Goal: Task Accomplishment & Management: Use online tool/utility

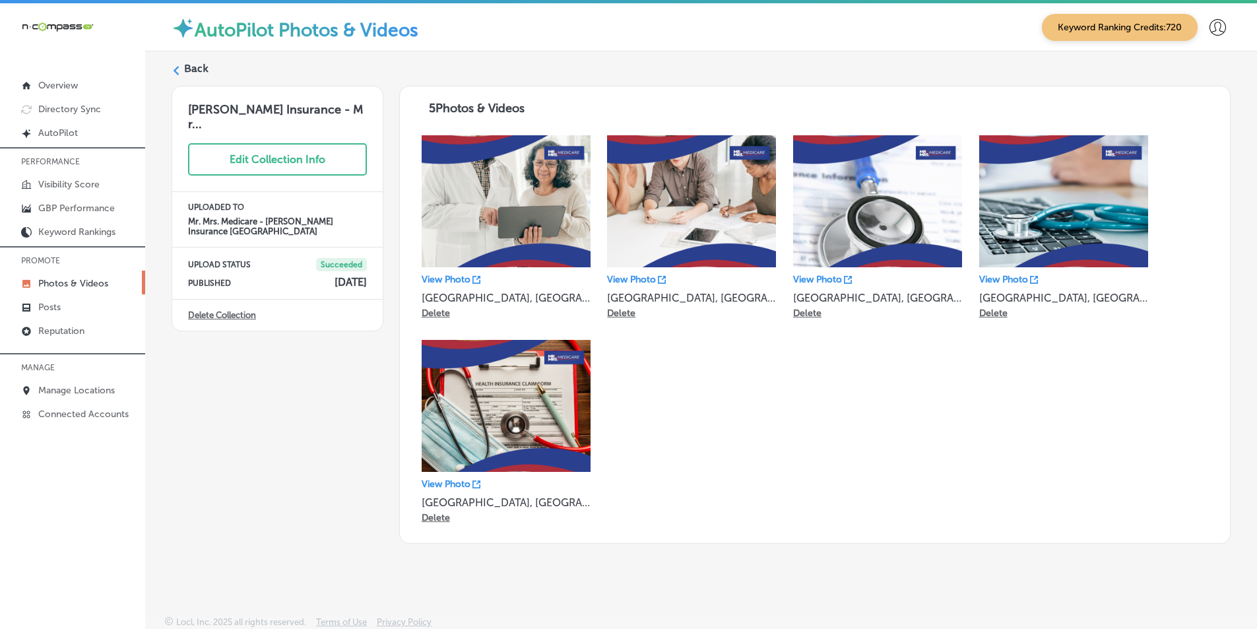
click at [181, 67] on div "Back" at bounding box center [701, 73] width 1059 height 24
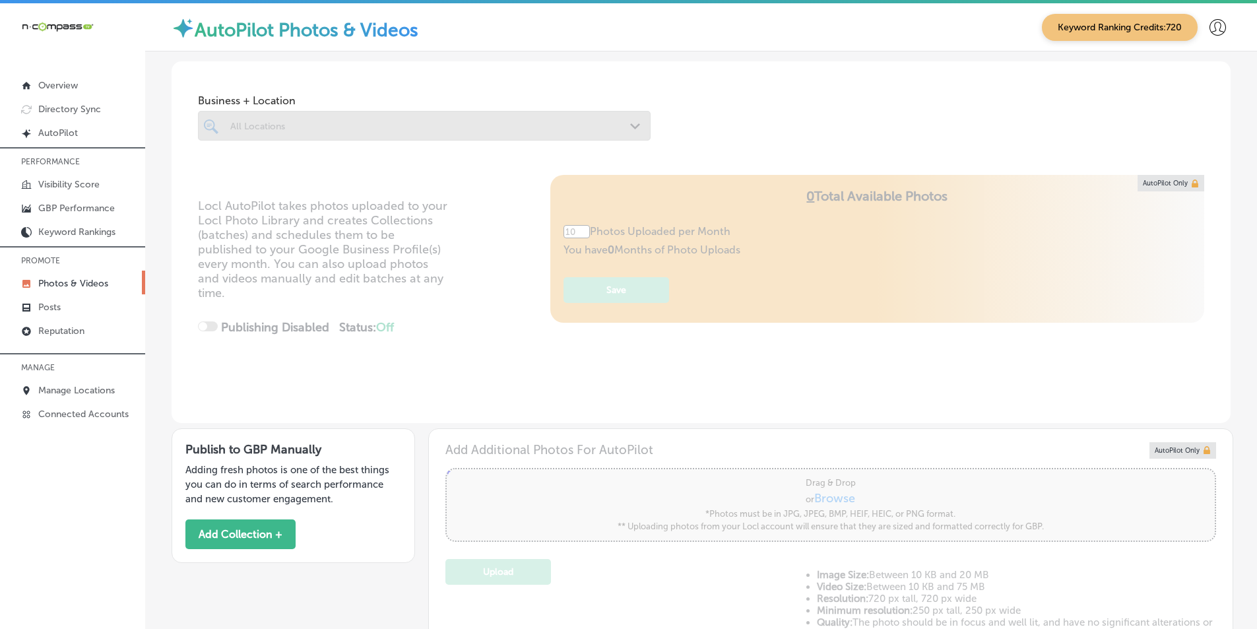
type input "5"
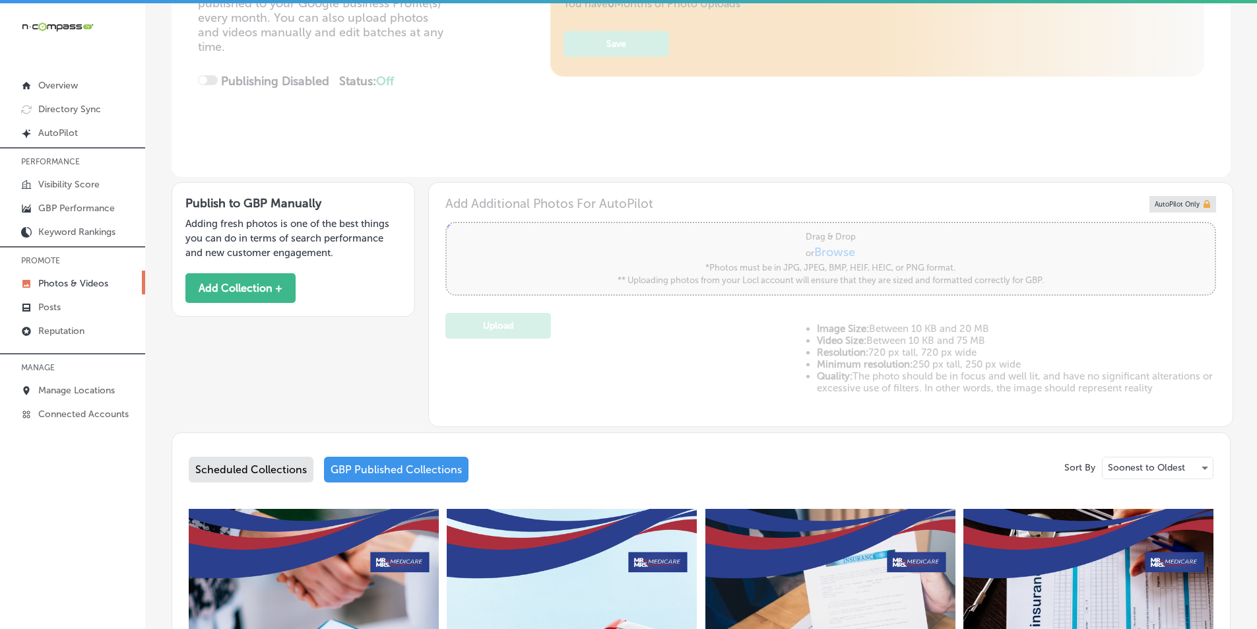
scroll to position [330, 0]
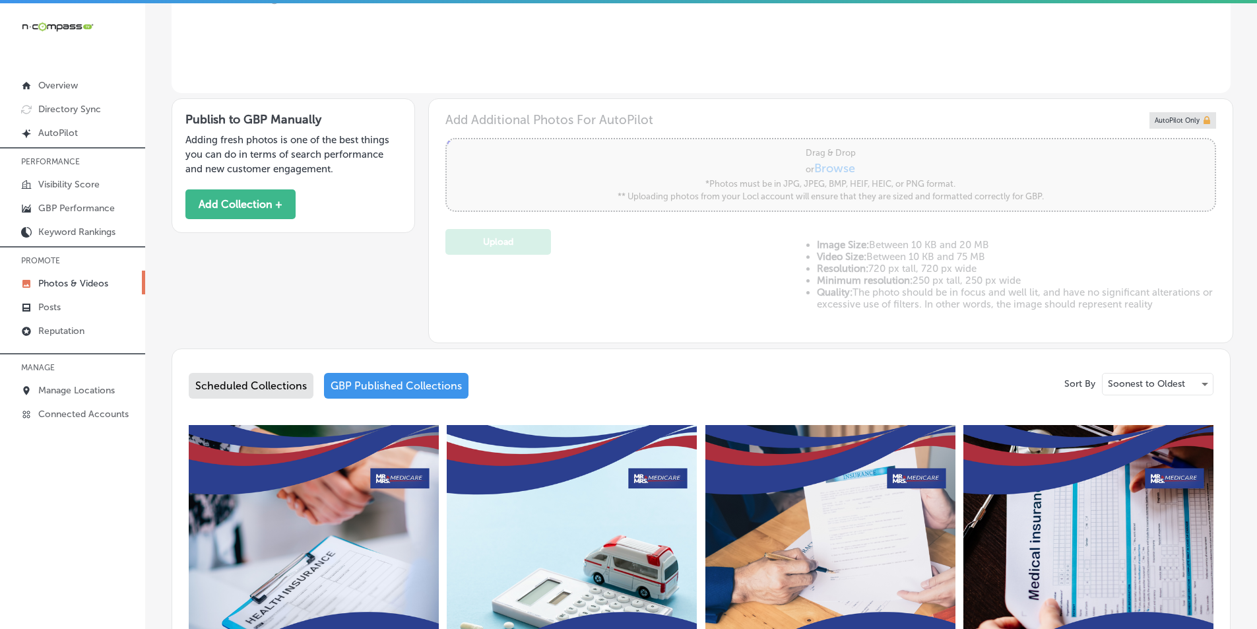
click at [410, 383] on div "GBP Published Collections" at bounding box center [396, 386] width 144 height 26
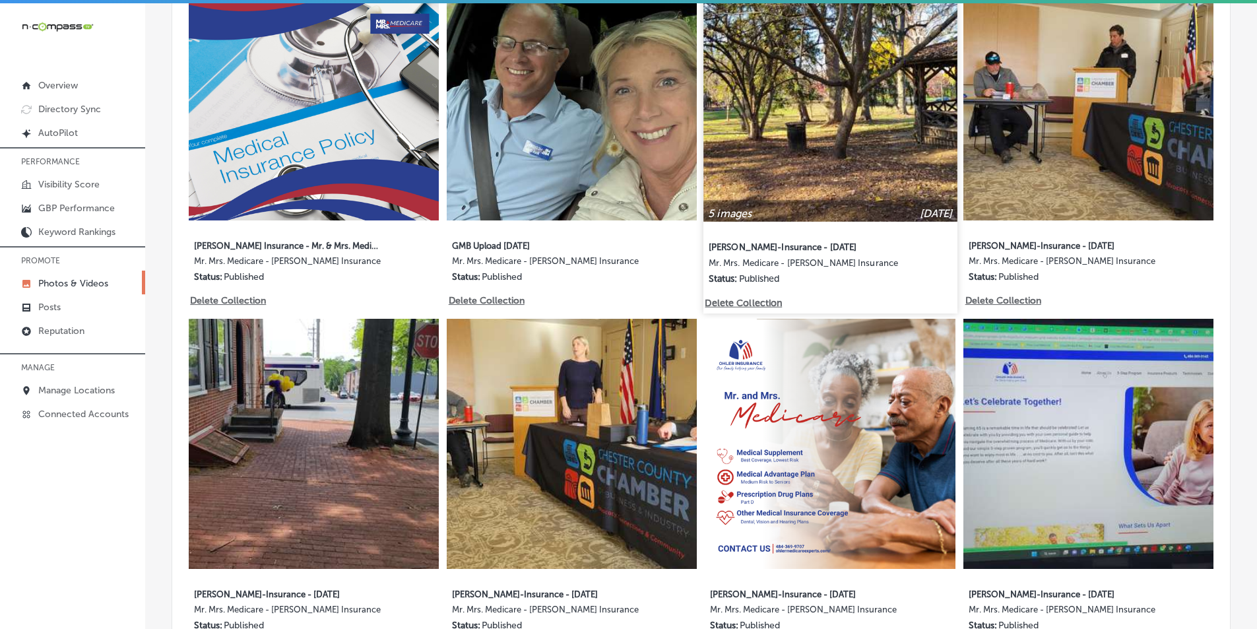
scroll to position [1517, 0]
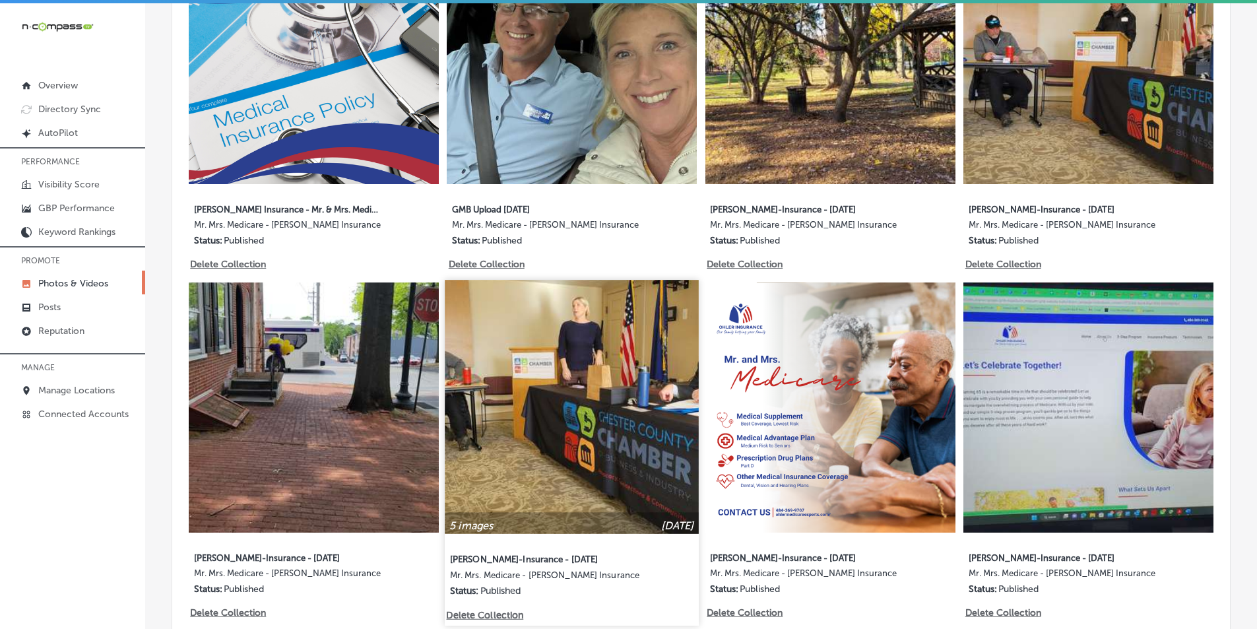
click at [634, 358] on img at bounding box center [571, 406] width 253 height 253
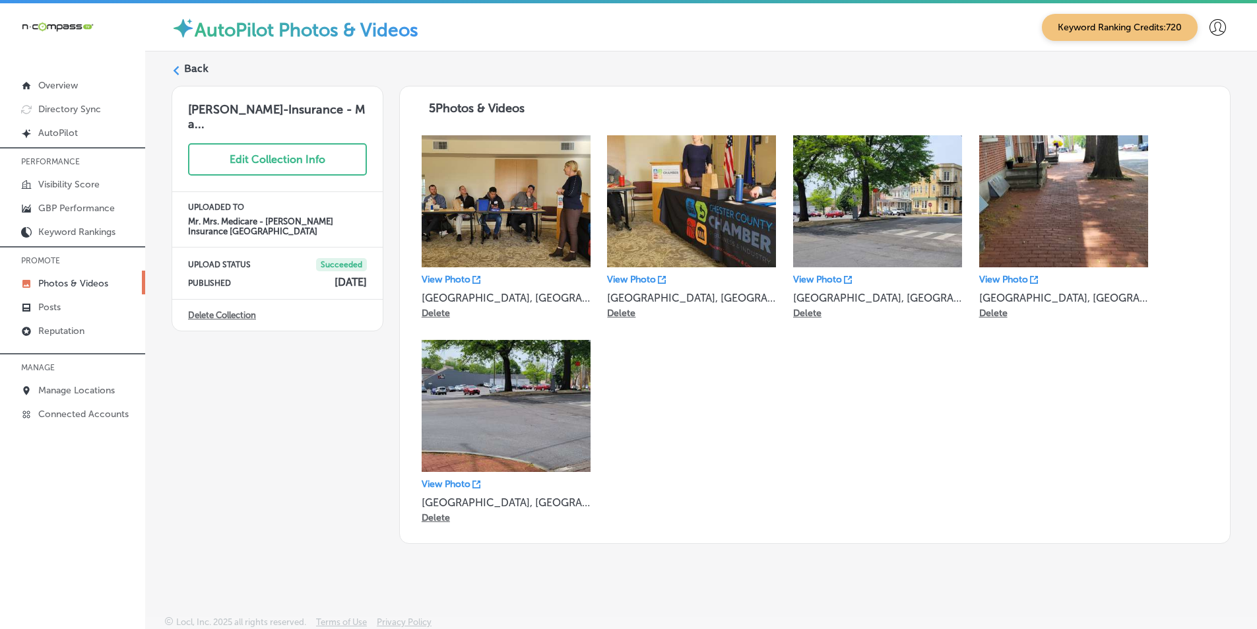
click at [183, 71] on div "Back" at bounding box center [701, 73] width 1059 height 24
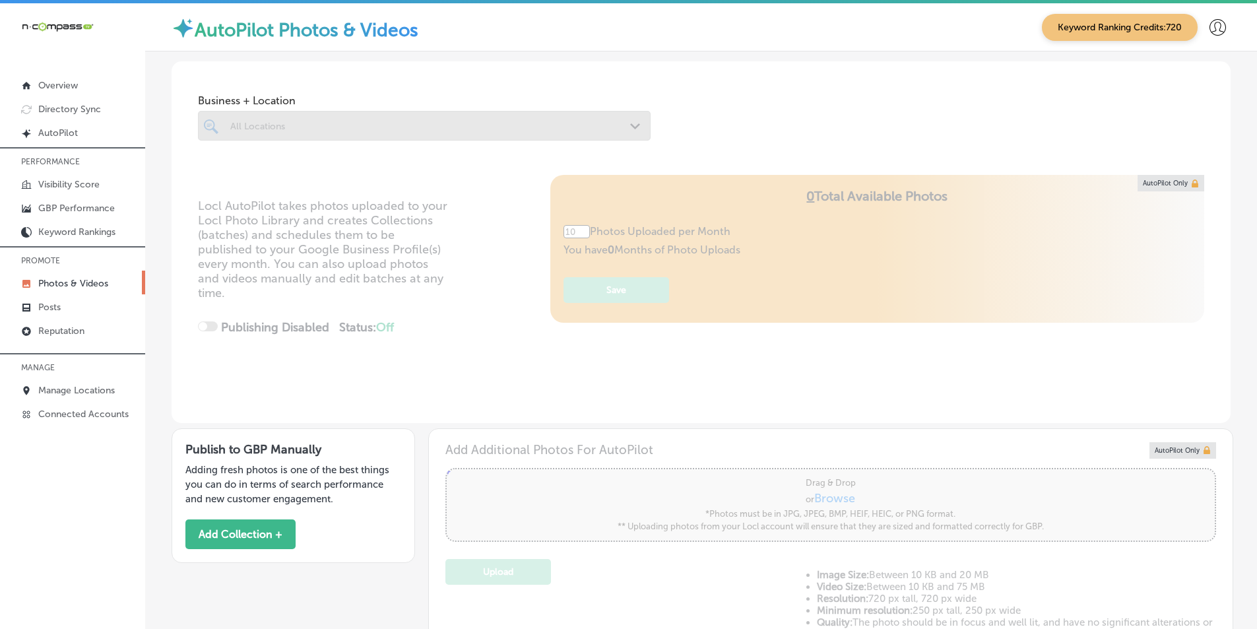
click at [532, 135] on div at bounding box center [424, 126] width 453 height 30
type input "5"
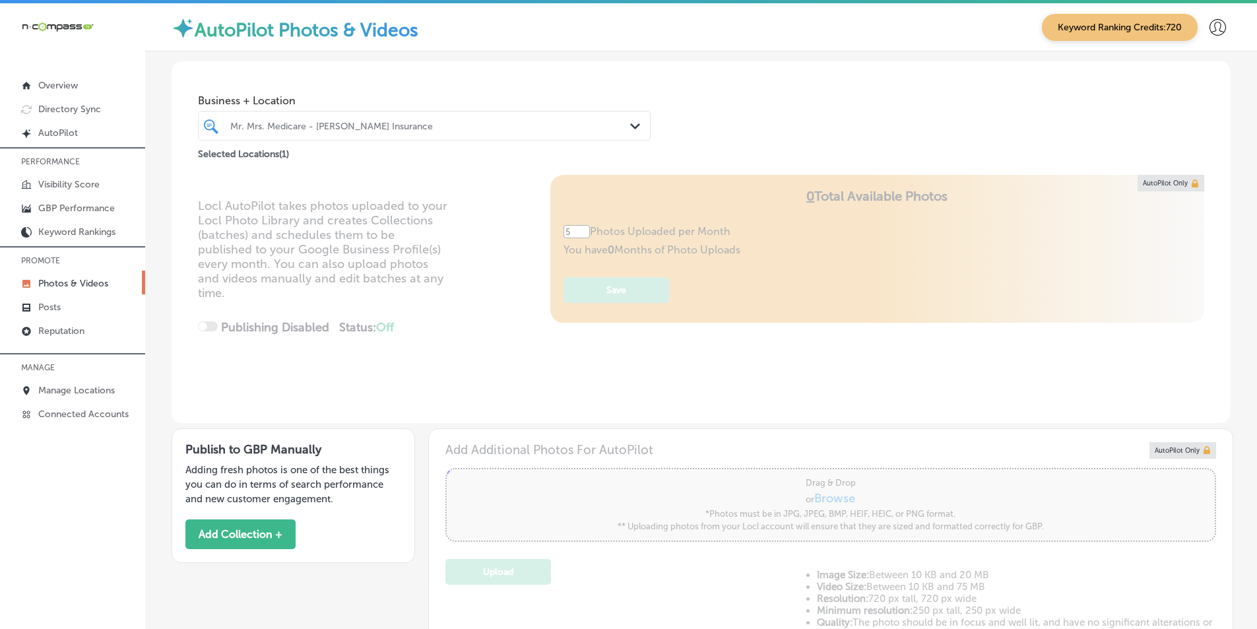
click at [623, 124] on div "Mr. Mrs. Medicare - [PERSON_NAME] Insurance Path Created with Sketch." at bounding box center [424, 125] width 451 height 20
click at [318, 123] on div "Mr. Mrs. Medicare - [PERSON_NAME] Insurance" at bounding box center [430, 125] width 401 height 11
click at [387, 123] on div "Mr. Mrs. Medicare - [PERSON_NAME] Insurance" at bounding box center [430, 125] width 401 height 11
click at [392, 123] on div "Mr. Mrs. Medicare - [PERSON_NAME] Insurance" at bounding box center [430, 125] width 401 height 11
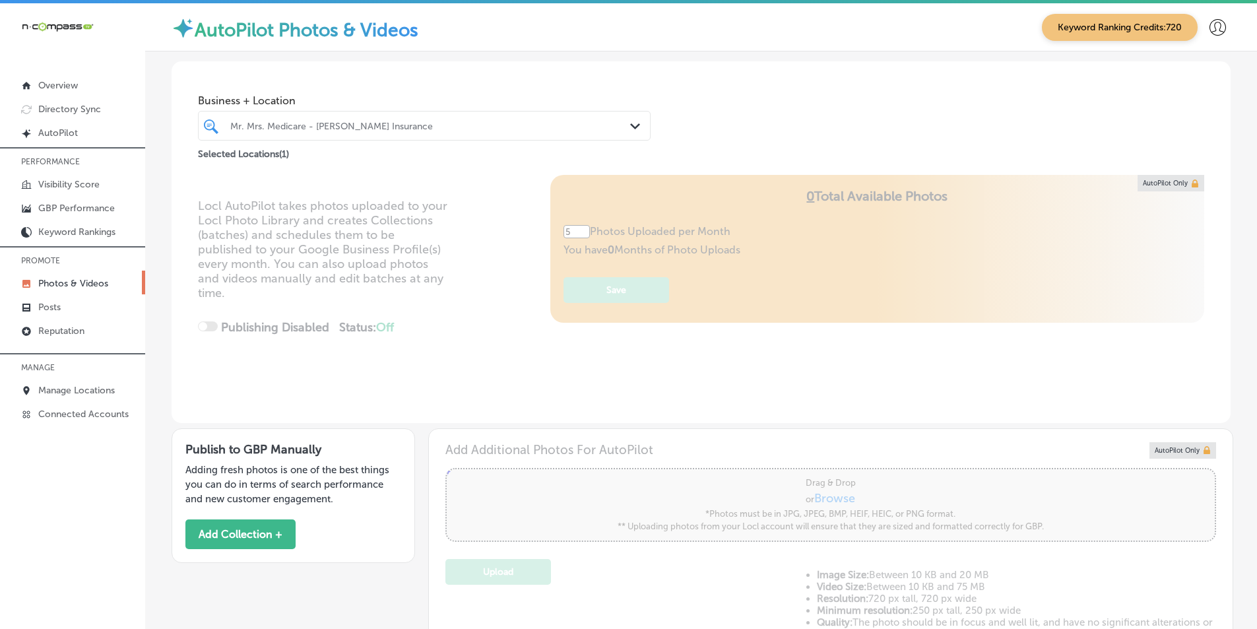
click at [392, 123] on div "Mr. Mrs. Medicare - [PERSON_NAME] Insurance" at bounding box center [430, 125] width 401 height 11
click at [227, 121] on div "Mr. Mrs. Medicare - [PERSON_NAME] Insurance" at bounding box center [424, 125] width 401 height 20
click at [230, 121] on div "Mr. Mrs. Medicare - [PERSON_NAME] Insurance" at bounding box center [430, 125] width 401 height 11
click at [232, 121] on div "Mr. Mrs. Medicare - [PERSON_NAME] Insurance" at bounding box center [430, 125] width 401 height 11
click at [630, 126] on polygon at bounding box center [635, 126] width 10 height 6
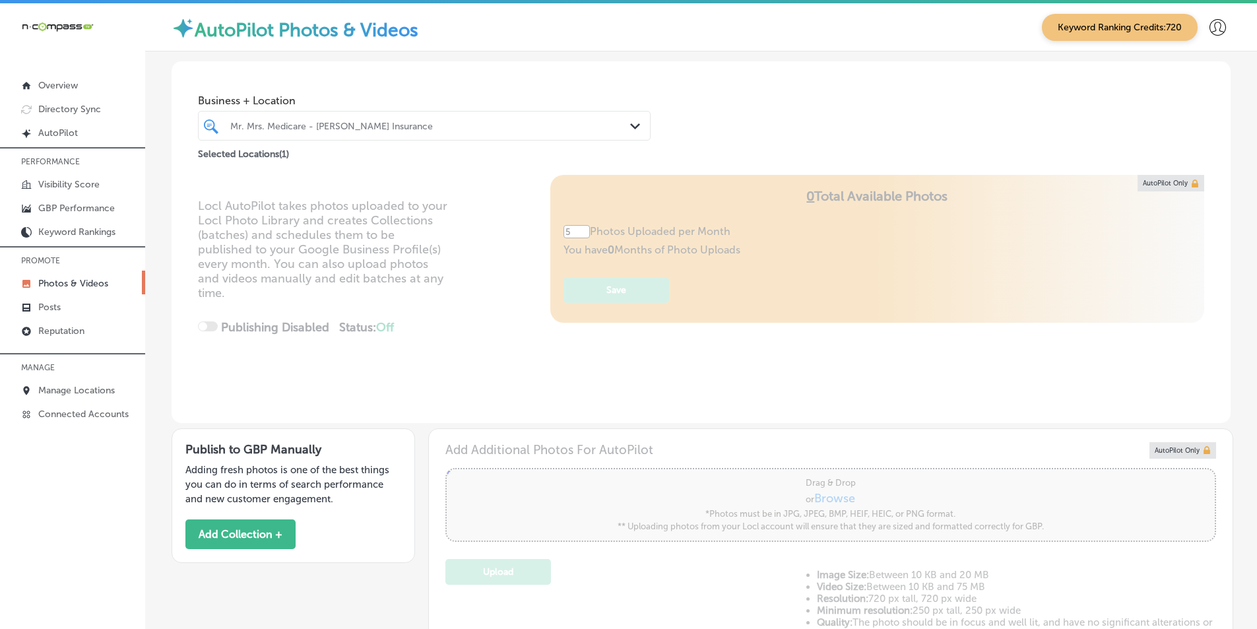
click at [391, 121] on div "Mr. Mrs. Medicare - [PERSON_NAME] Insurance" at bounding box center [430, 125] width 401 height 11
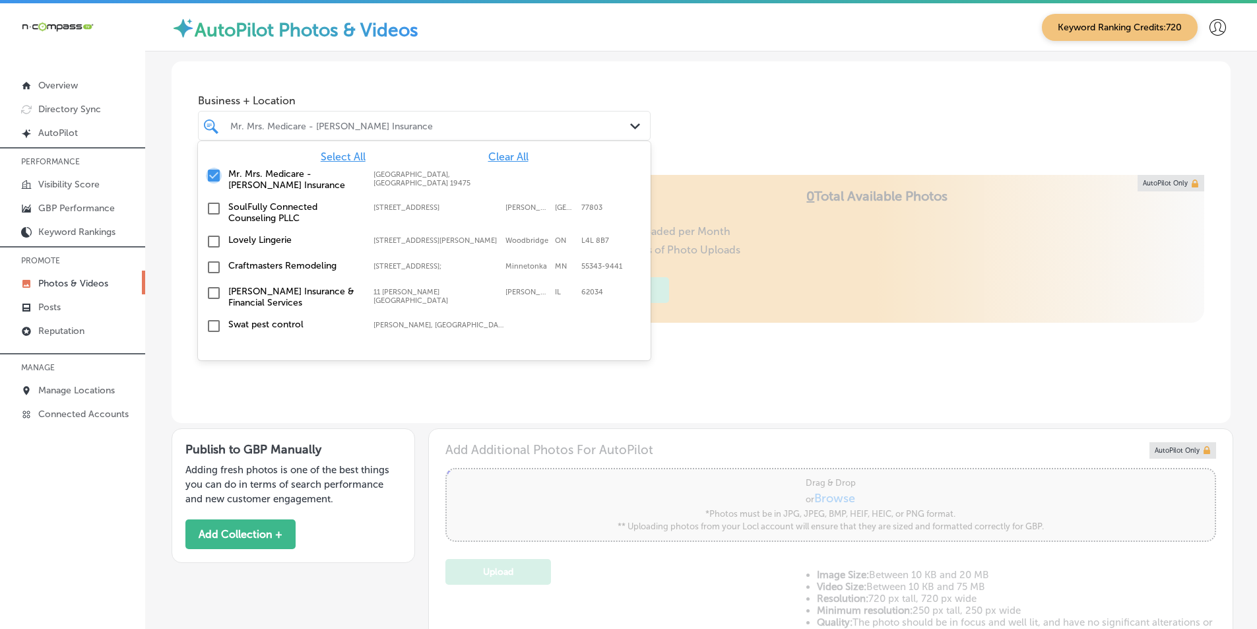
click at [210, 173] on input "checkbox" at bounding box center [214, 176] width 16 height 16
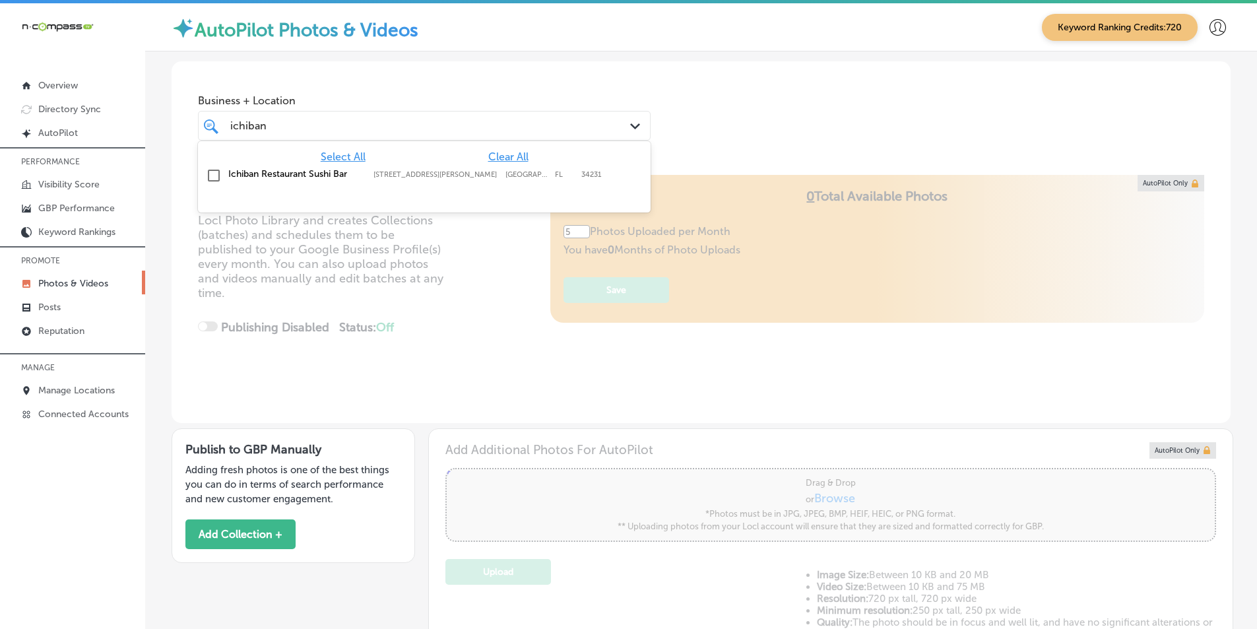
click at [212, 172] on input "checkbox" at bounding box center [214, 176] width 16 height 16
click at [211, 177] on input "checkbox" at bounding box center [214, 176] width 16 height 16
click at [459, 300] on div "Locl AutoPilot takes photos uploaded to your Locl Photo Library and creates Col…" at bounding box center [701, 299] width 1059 height 248
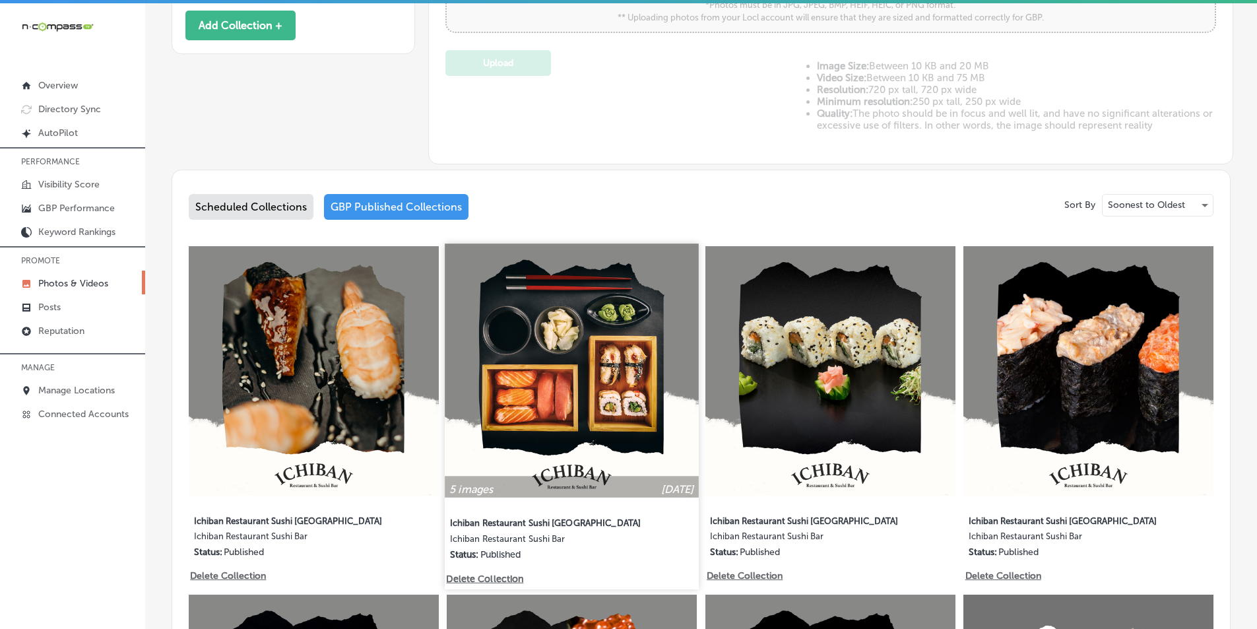
scroll to position [528, 0]
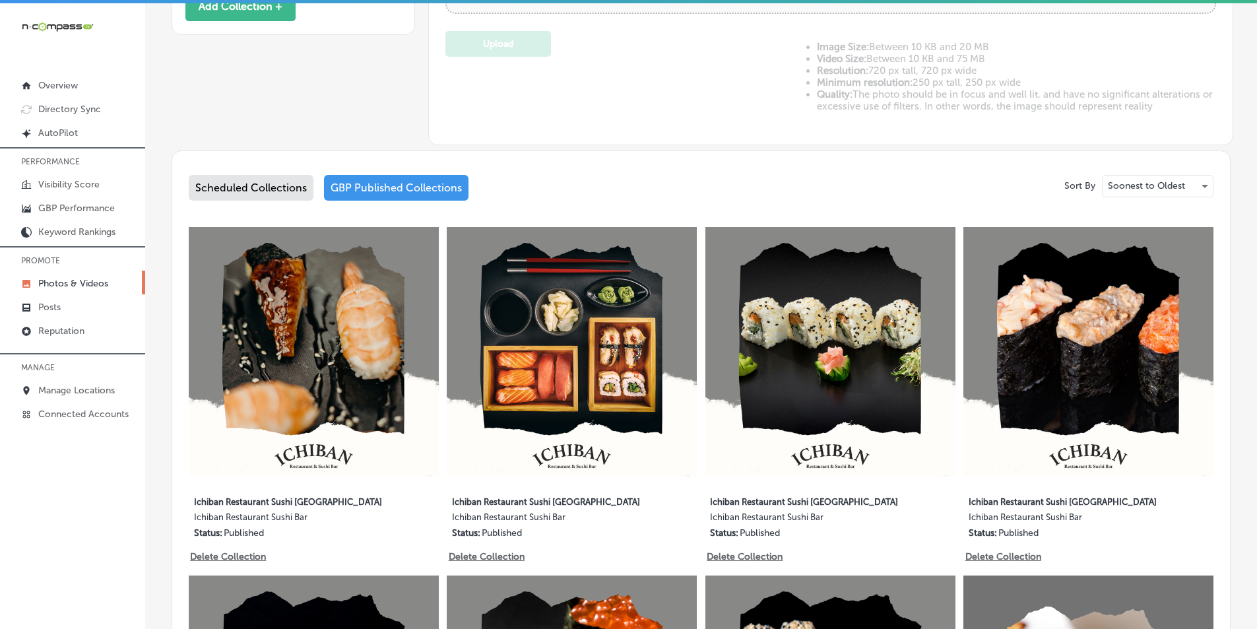
click at [380, 192] on div "GBP Published Collections" at bounding box center [396, 188] width 144 height 26
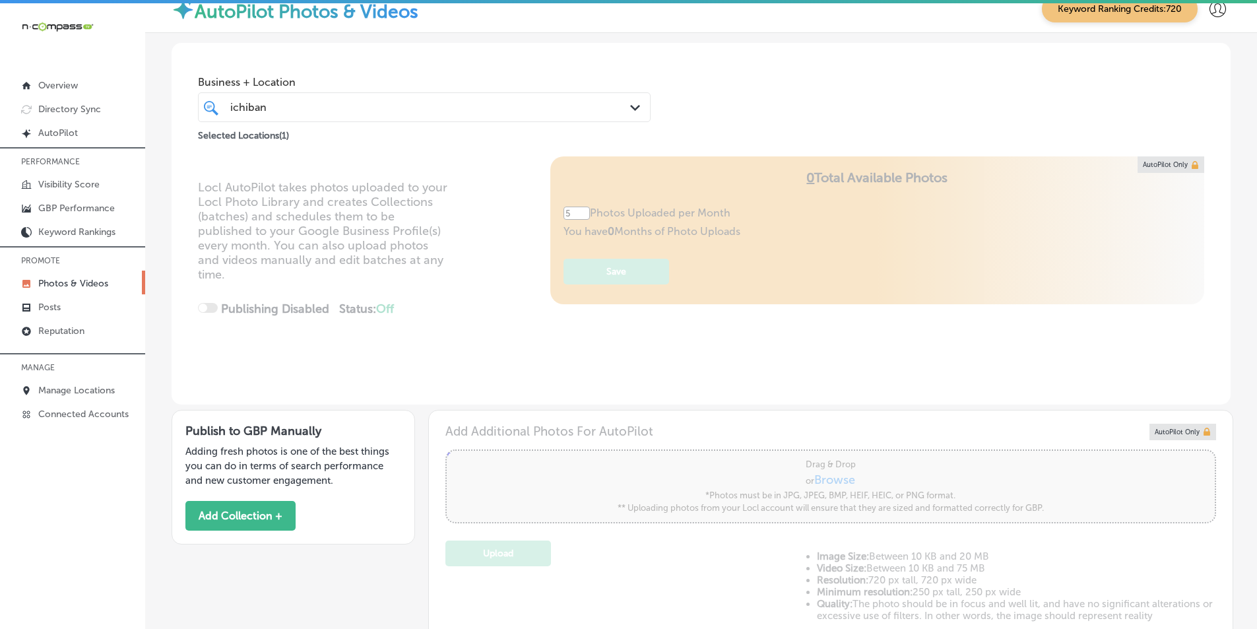
scroll to position [14, 0]
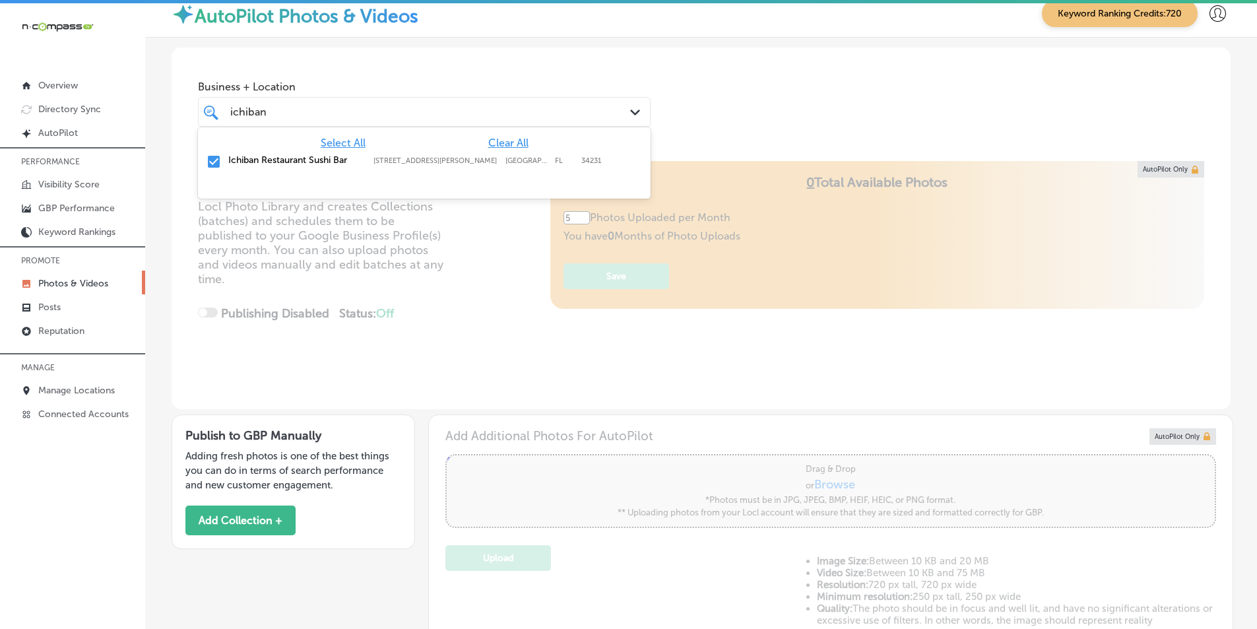
click at [468, 113] on div "[PERSON_NAME]" at bounding box center [405, 112] width 352 height 18
click at [214, 161] on input "checkbox" at bounding box center [214, 162] width 16 height 16
type input "i"
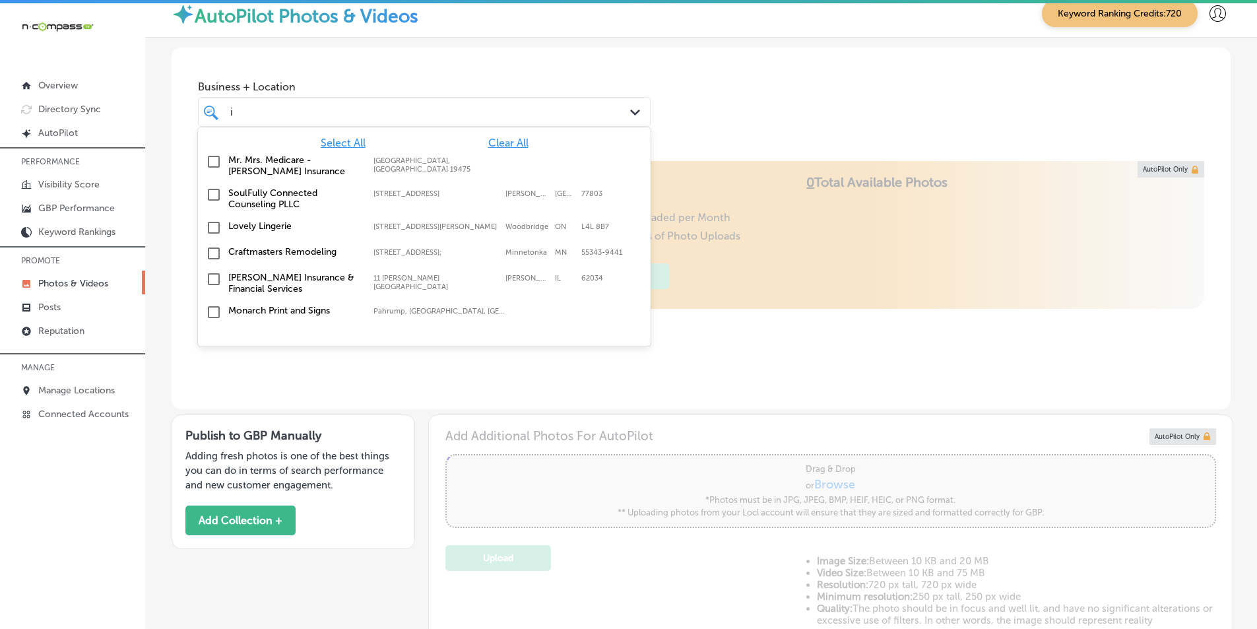
type input "i"
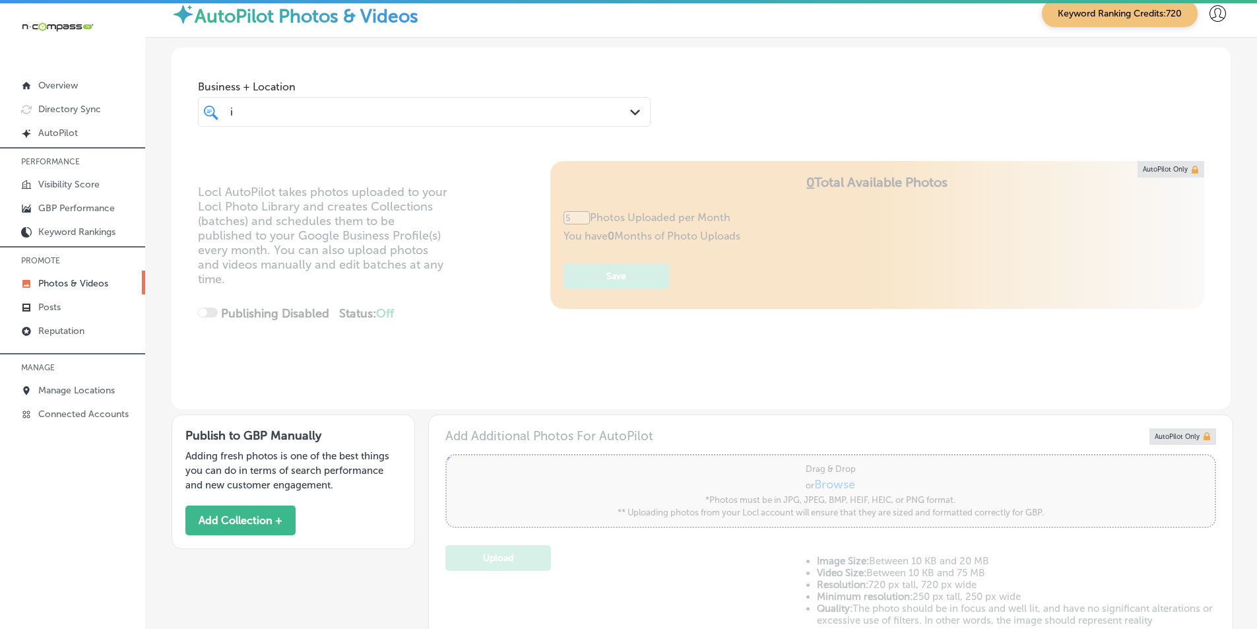
type input "0"
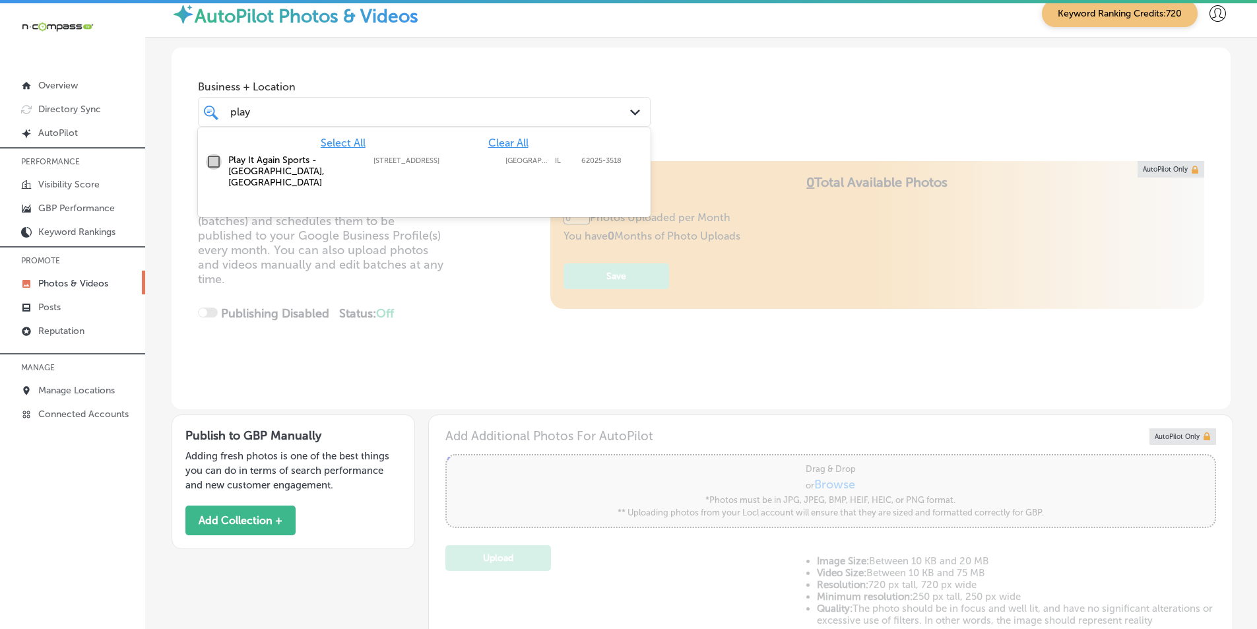
click at [211, 162] on input "checkbox" at bounding box center [214, 162] width 16 height 16
type input "play"
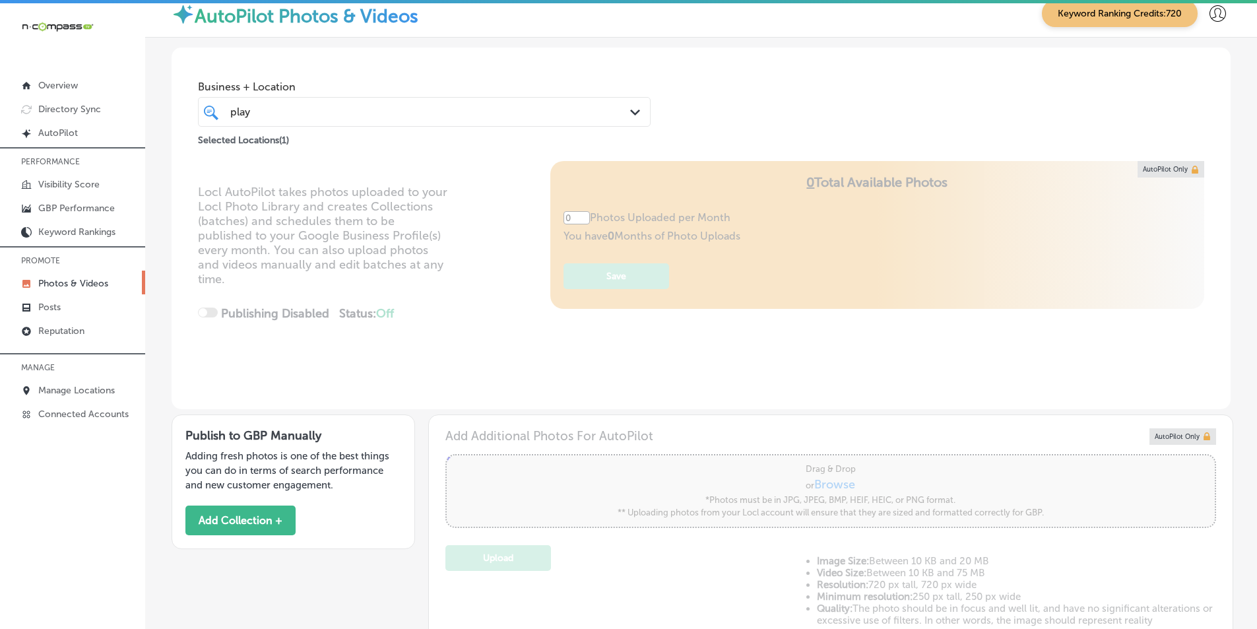
drag, startPoint x: 750, startPoint y: 96, endPoint x: 604, endPoint y: 175, distance: 165.9
click at [749, 98] on div "Business + Location play play Path Created with Sketch. Selected Locations ( 1 )" at bounding box center [701, 98] width 1059 height 100
type input "5"
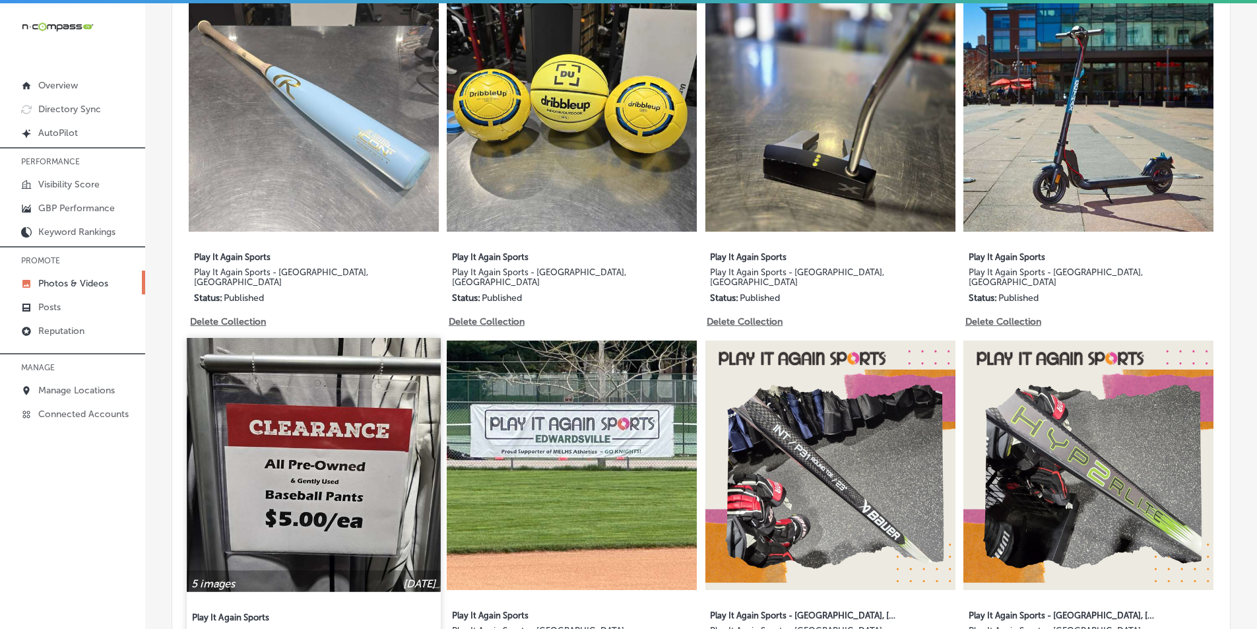
scroll to position [757, 0]
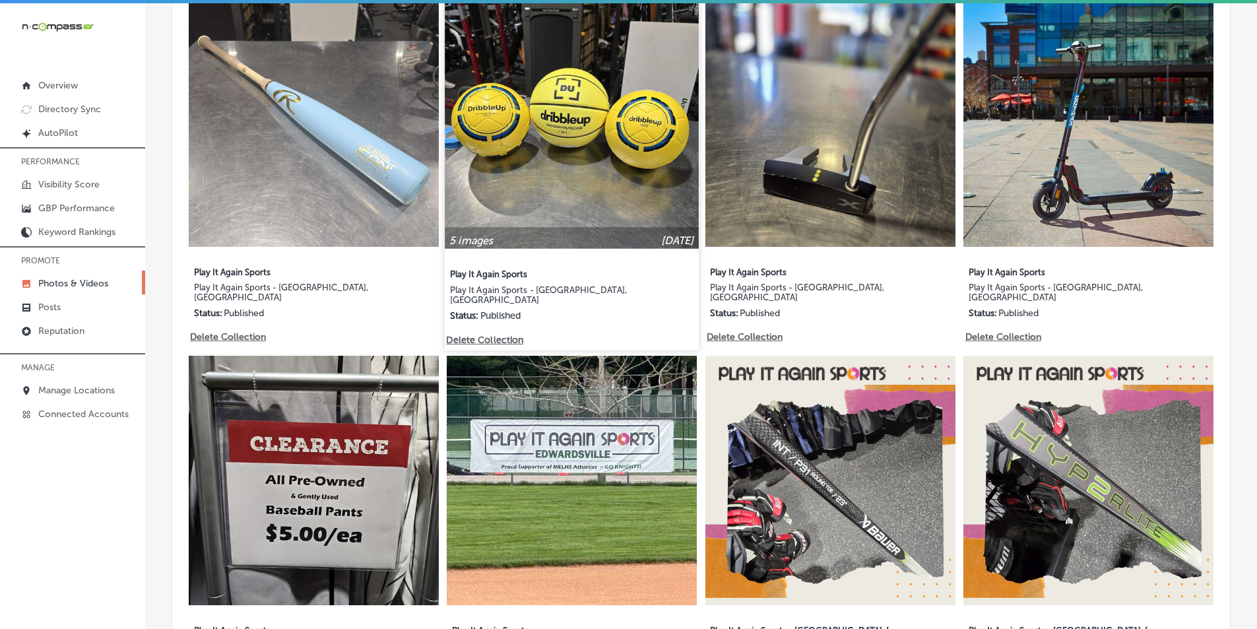
click at [504, 171] on img at bounding box center [571, 121] width 253 height 253
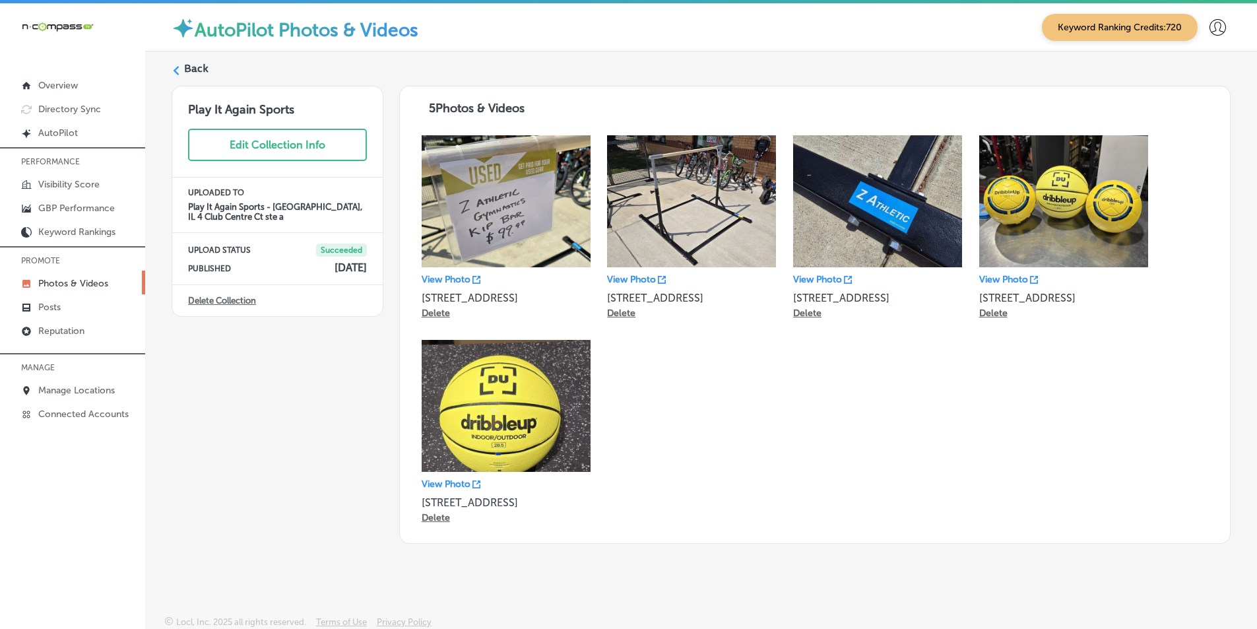
click at [182, 61] on div "Back" at bounding box center [701, 73] width 1059 height 24
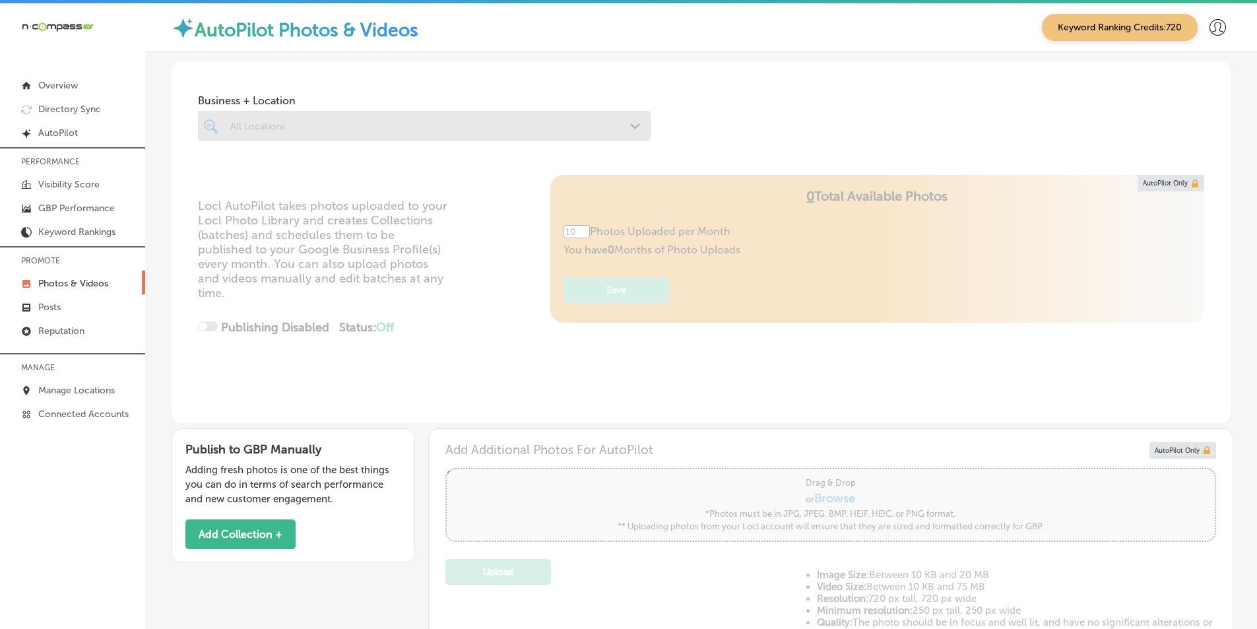
type input "5"
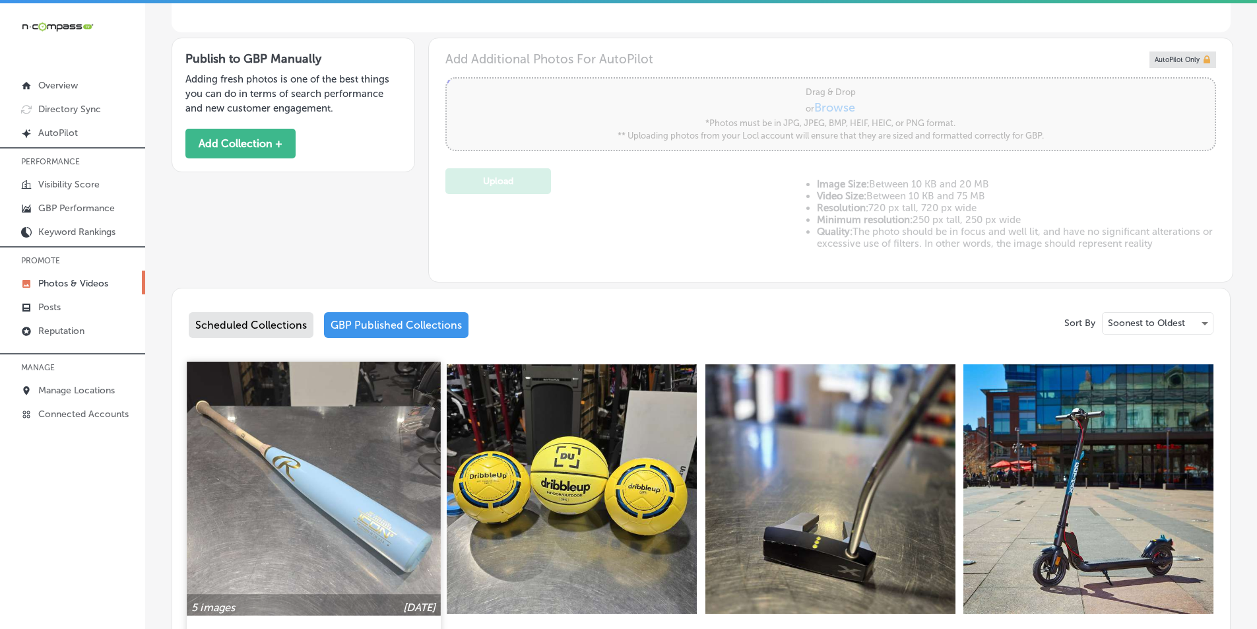
scroll to position [462, 0]
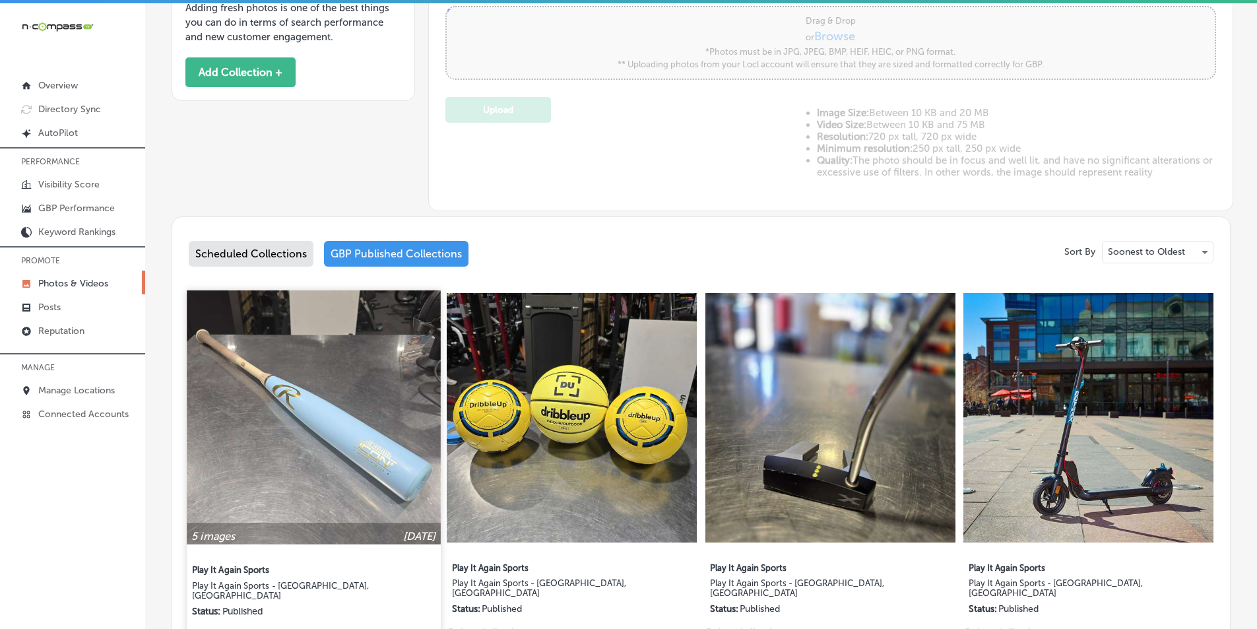
click at [331, 332] on img at bounding box center [313, 416] width 253 height 253
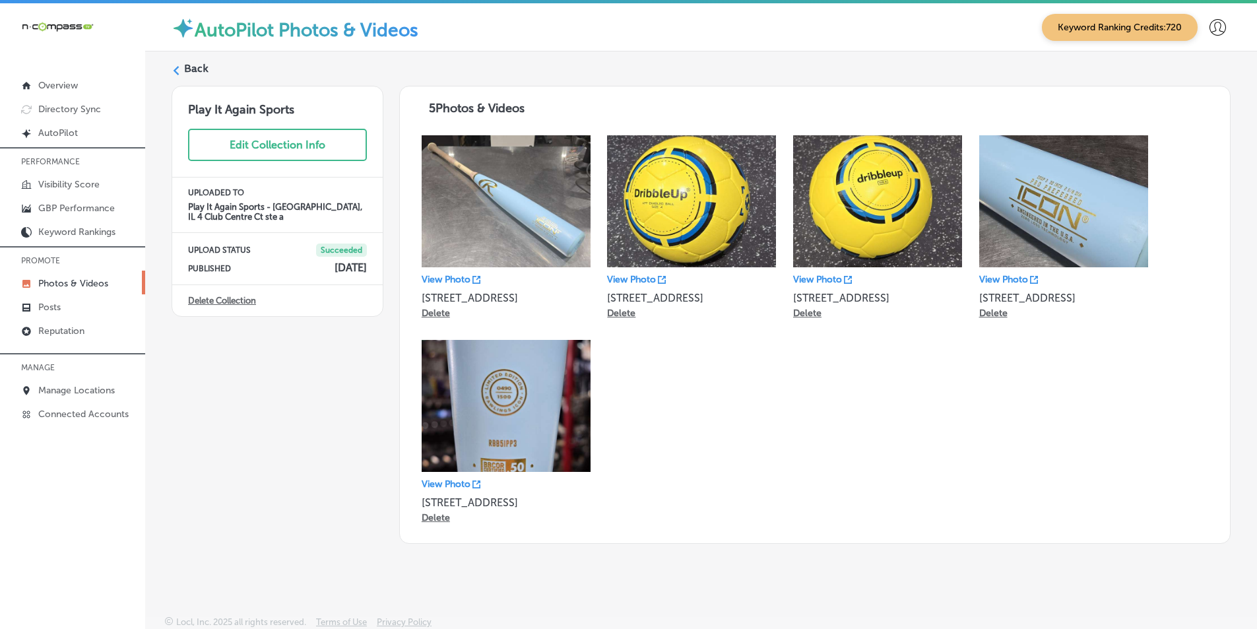
click at [194, 64] on label "Back" at bounding box center [196, 68] width 24 height 15
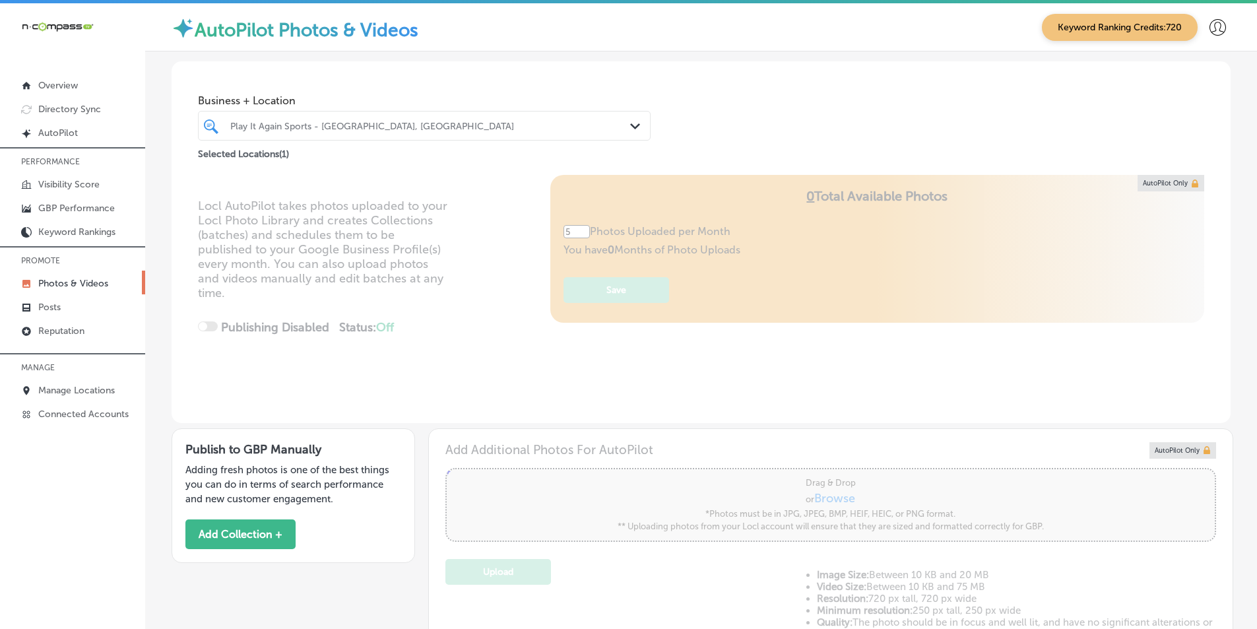
type input "5"
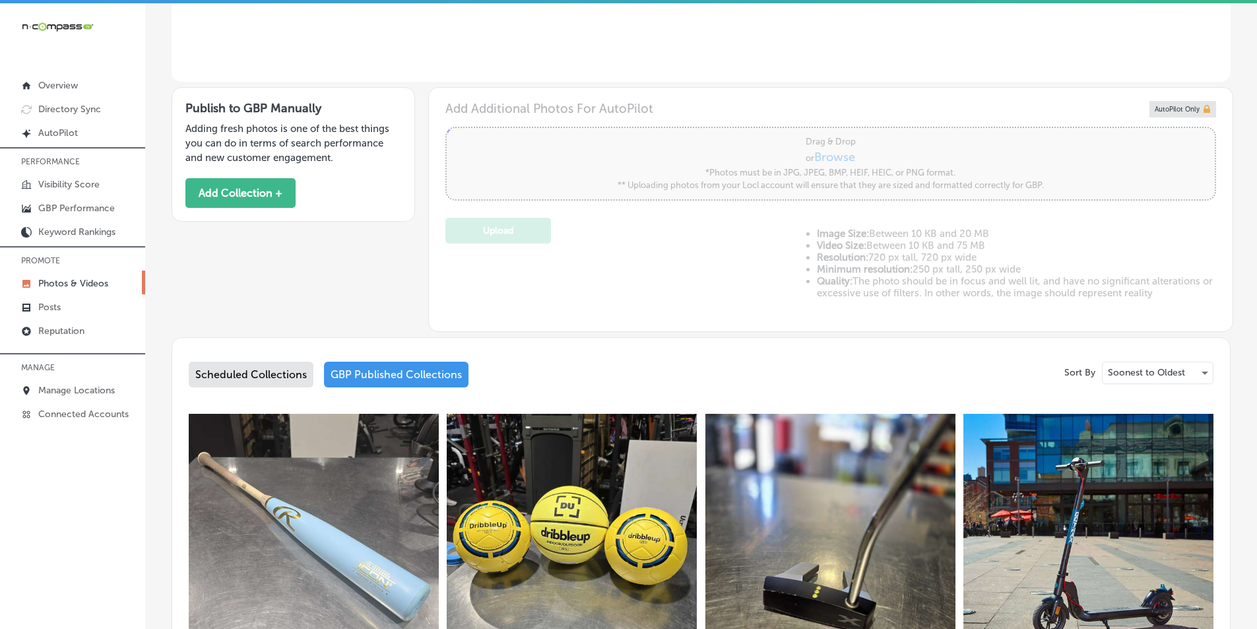
scroll to position [462, 0]
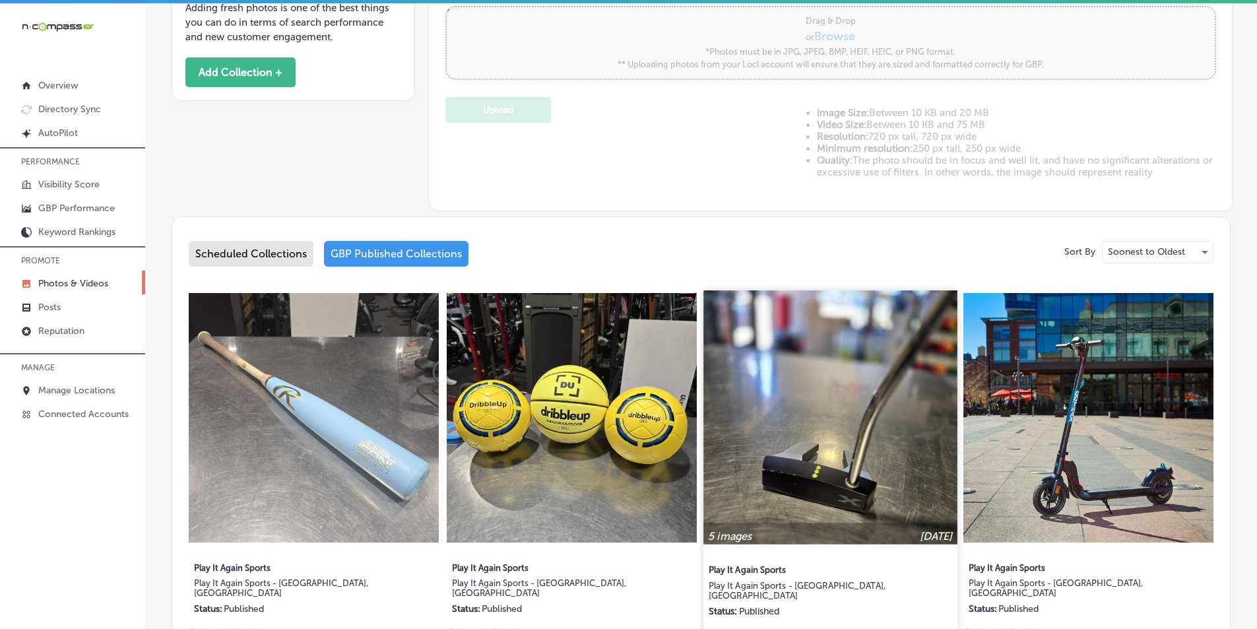
click at [797, 369] on img at bounding box center [829, 416] width 253 height 253
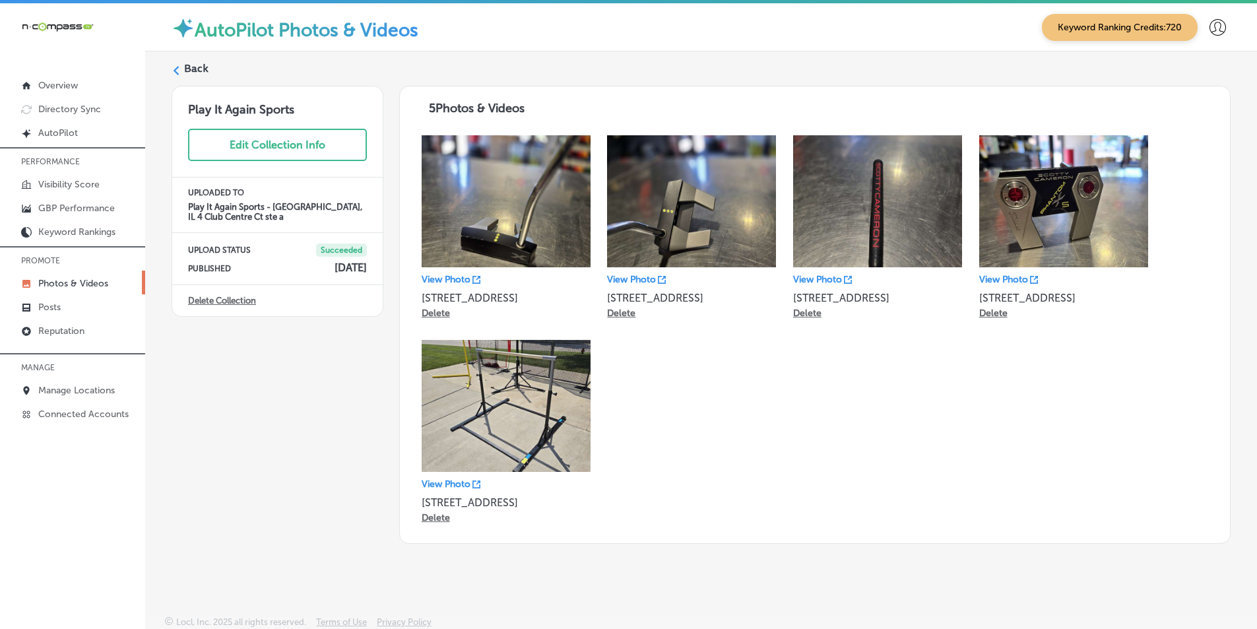
scroll to position [1, 0]
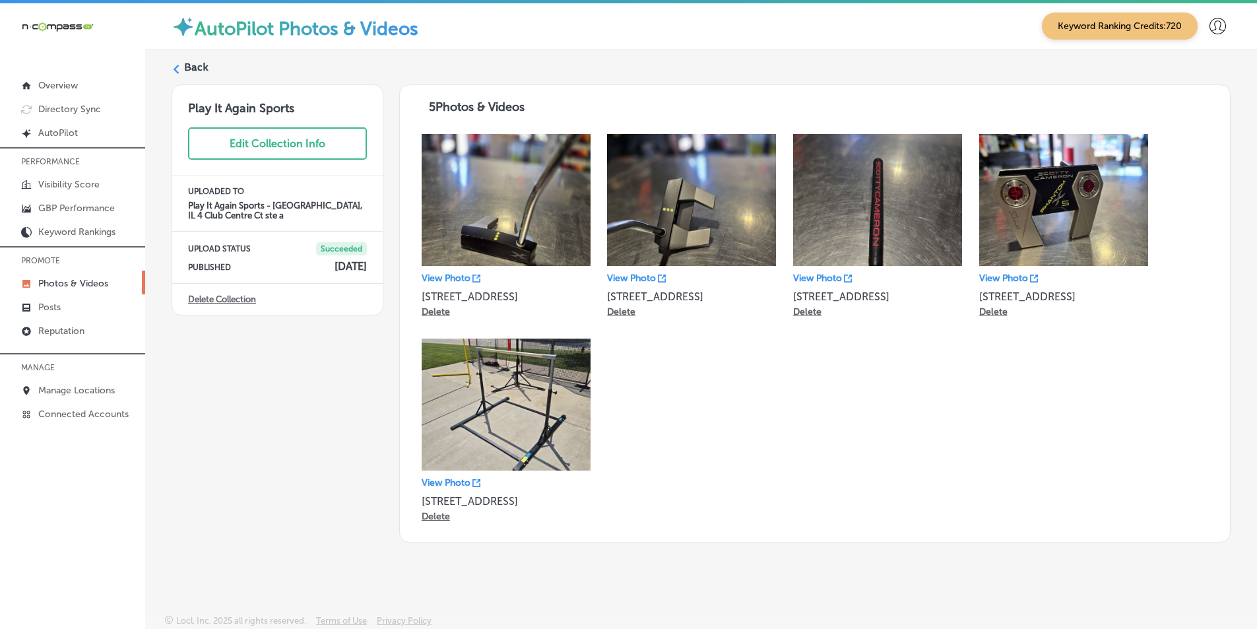
click at [183, 65] on div "Back" at bounding box center [701, 72] width 1059 height 24
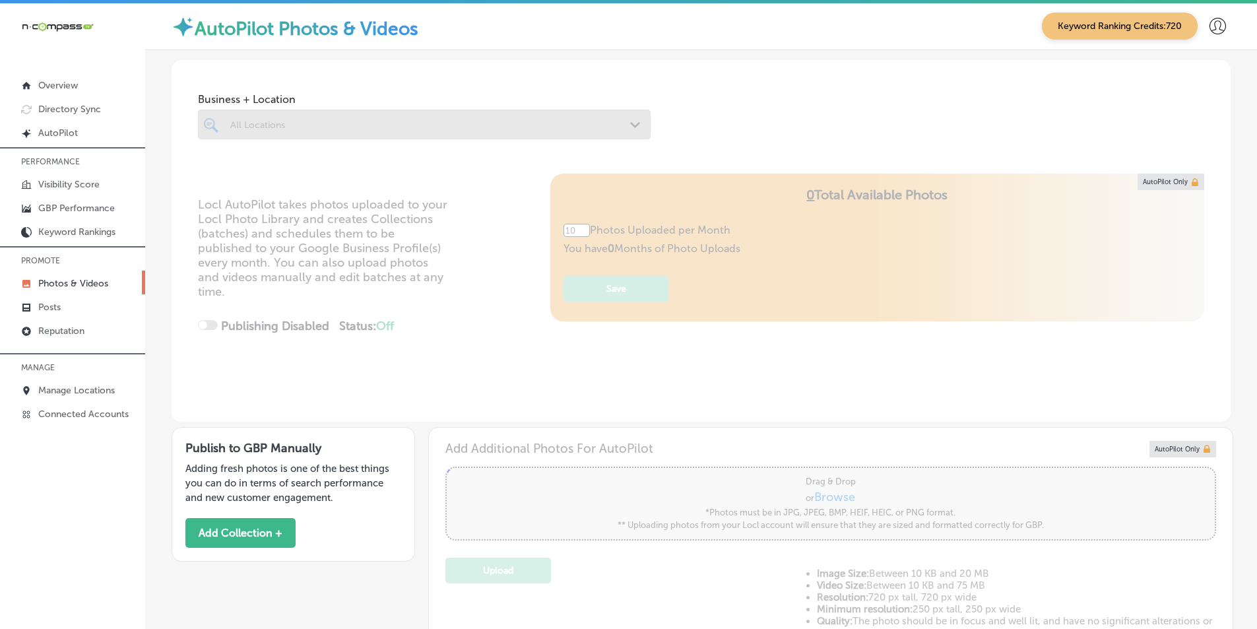
type input "5"
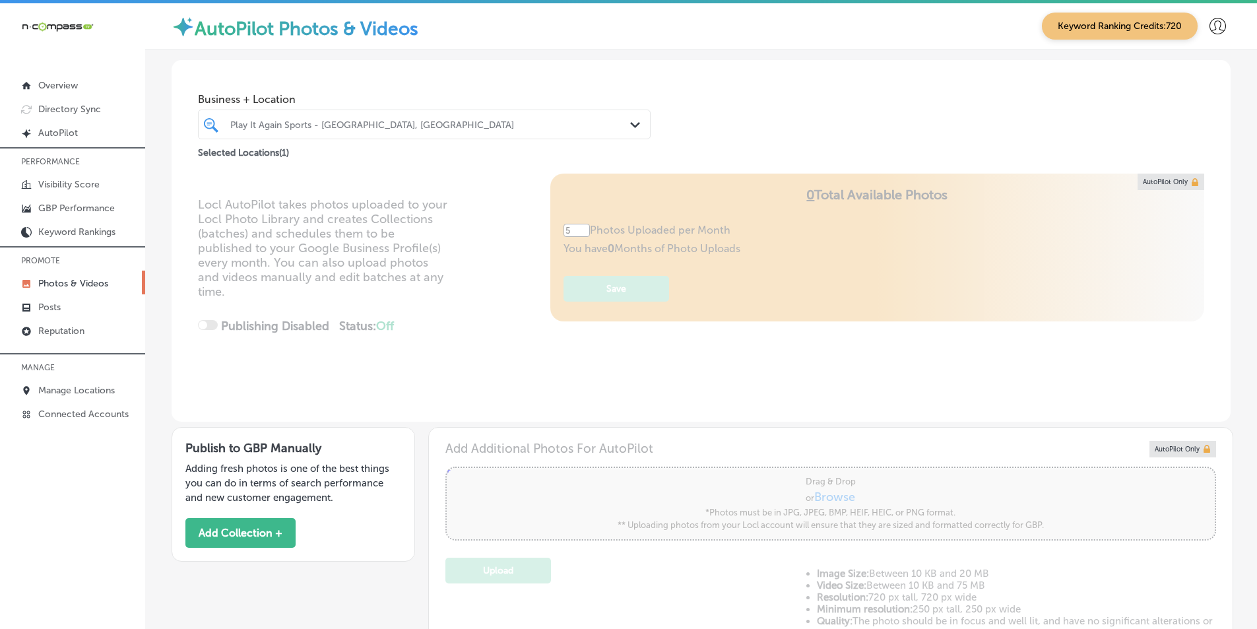
click at [513, 126] on div "Play It Again Sports - [GEOGRAPHIC_DATA], [GEOGRAPHIC_DATA]" at bounding box center [430, 124] width 401 height 11
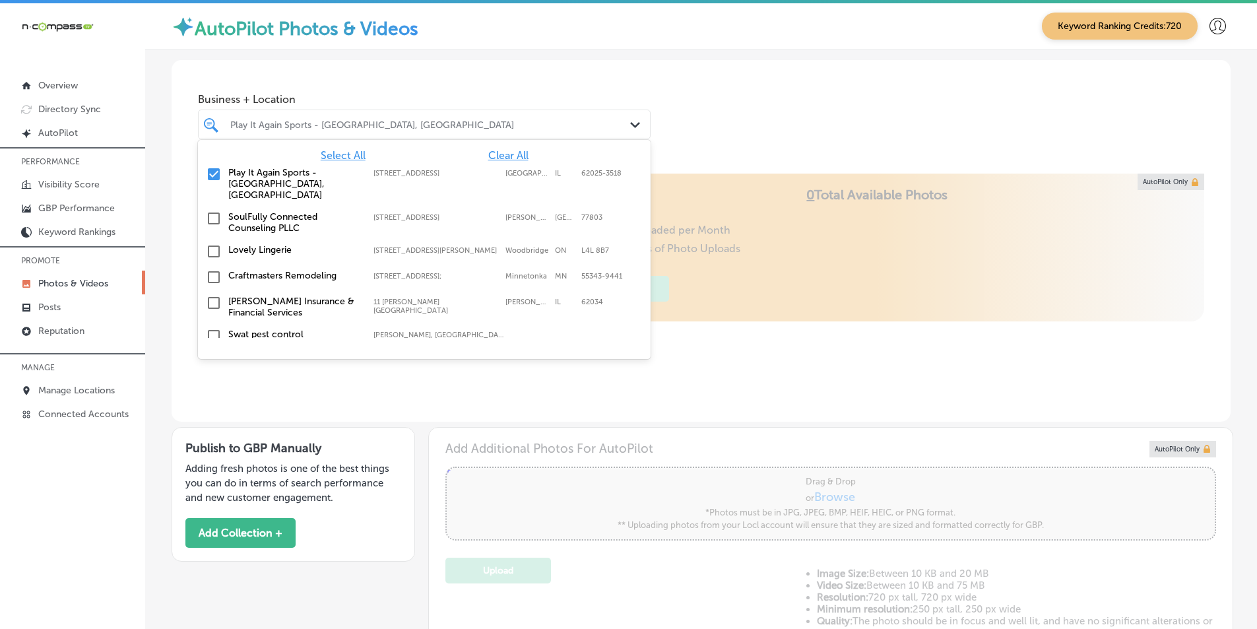
click at [393, 125] on div "Play It Again Sports - [GEOGRAPHIC_DATA], [GEOGRAPHIC_DATA]" at bounding box center [430, 124] width 401 height 11
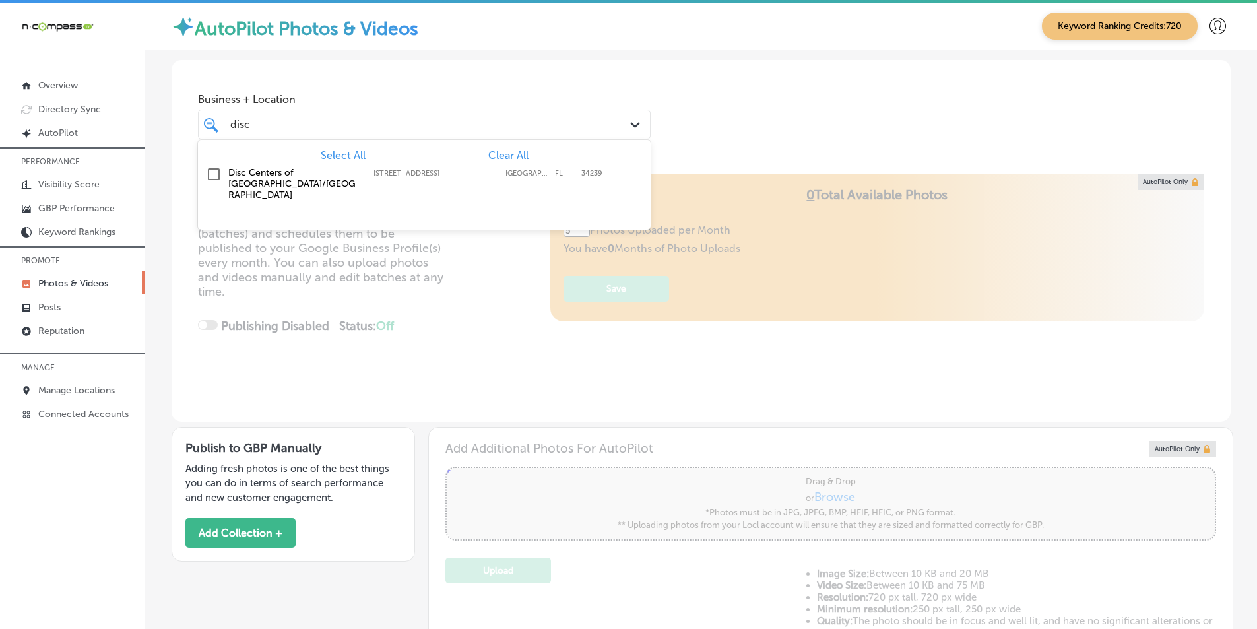
click at [212, 174] on input "checkbox" at bounding box center [214, 174] width 16 height 16
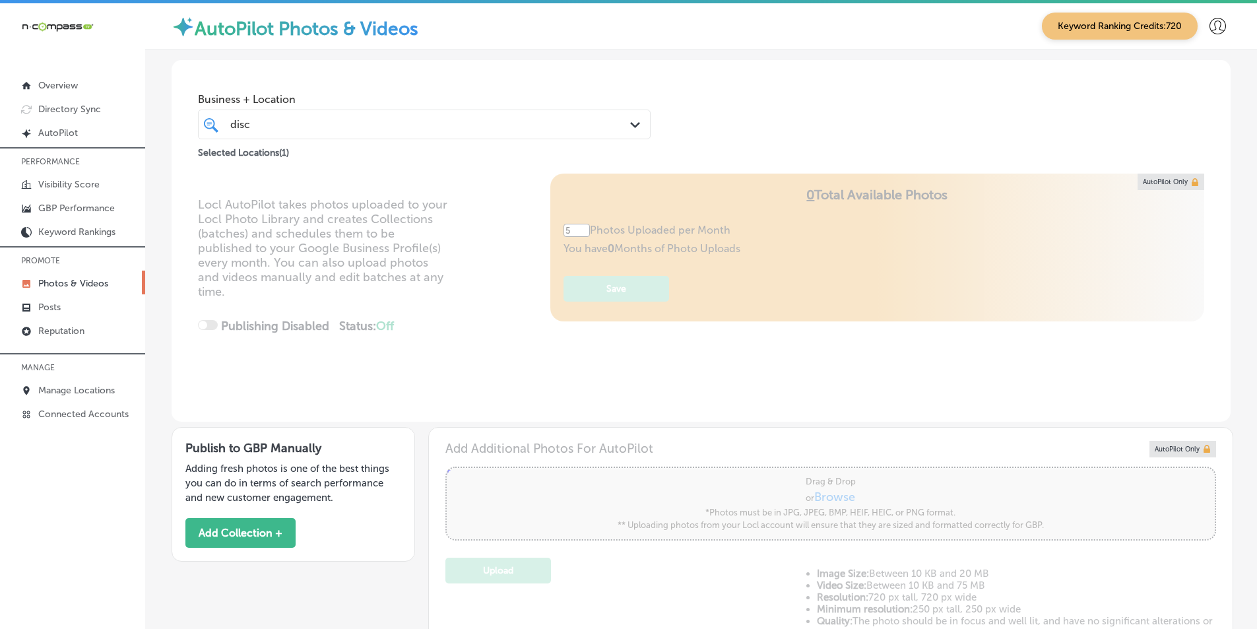
click at [457, 238] on div "Locl AutoPilot takes photos uploaded to your Locl Photo Library and creates Col…" at bounding box center [701, 298] width 1059 height 248
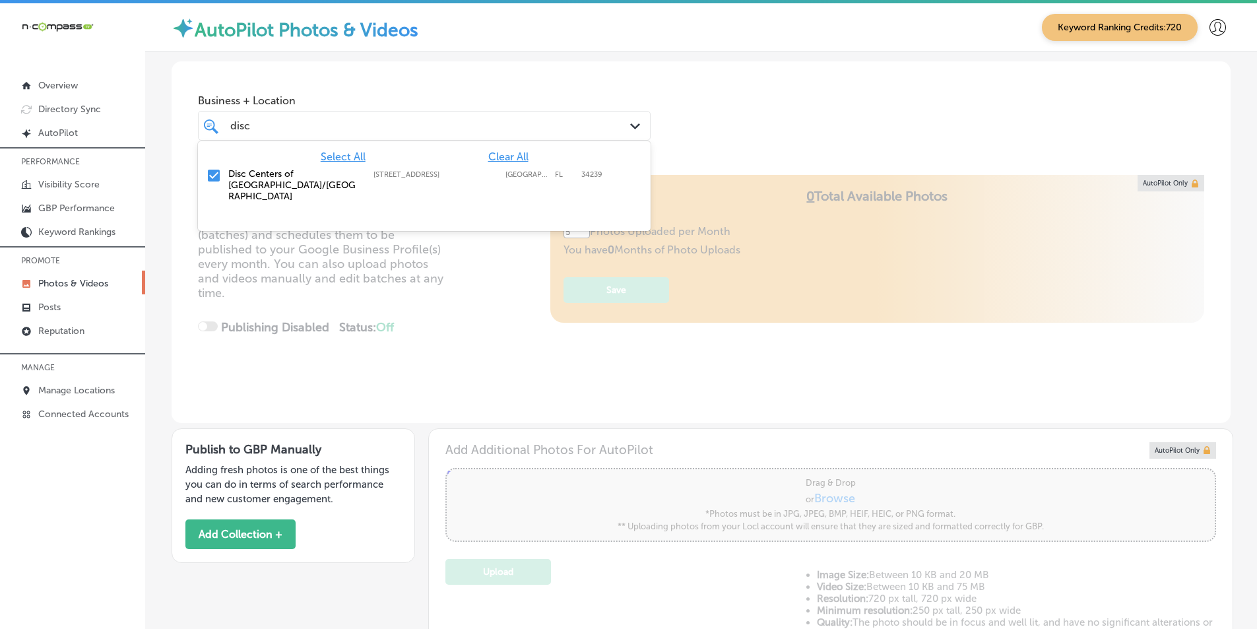
click at [255, 124] on div "disc disc" at bounding box center [405, 126] width 352 height 18
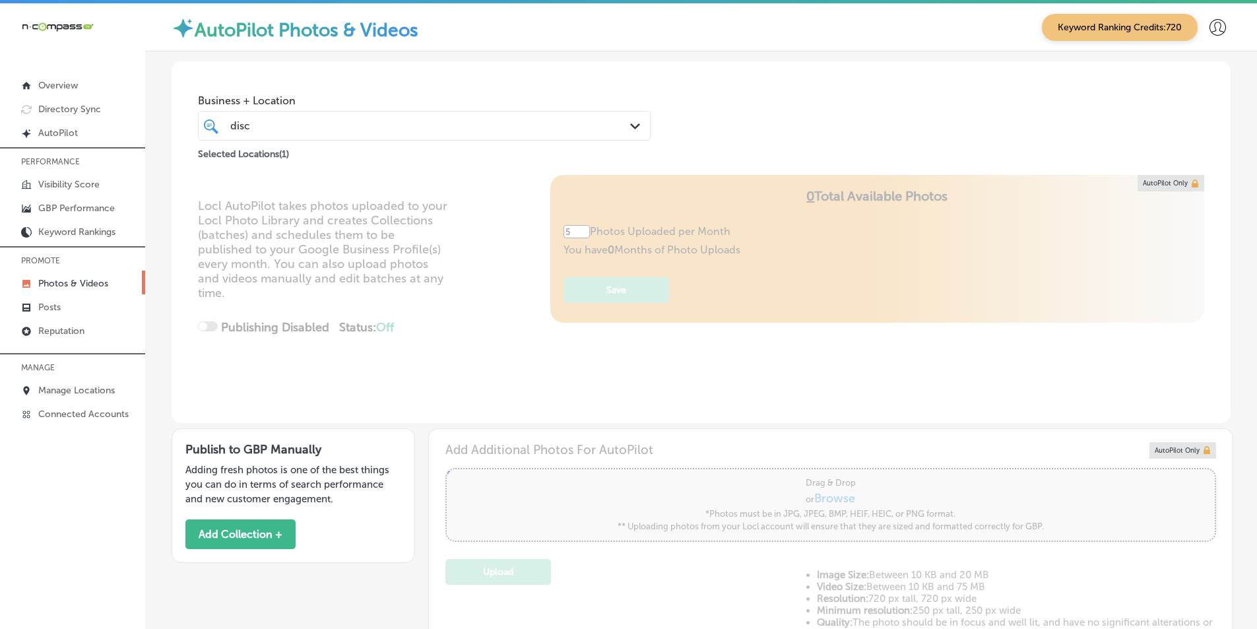
drag, startPoint x: 255, startPoint y: 124, endPoint x: 210, endPoint y: 127, distance: 44.3
click at [210, 127] on div "disc disc Path Created with Sketch." at bounding box center [424, 125] width 451 height 20
click at [270, 133] on div "disc disc" at bounding box center [405, 126] width 352 height 18
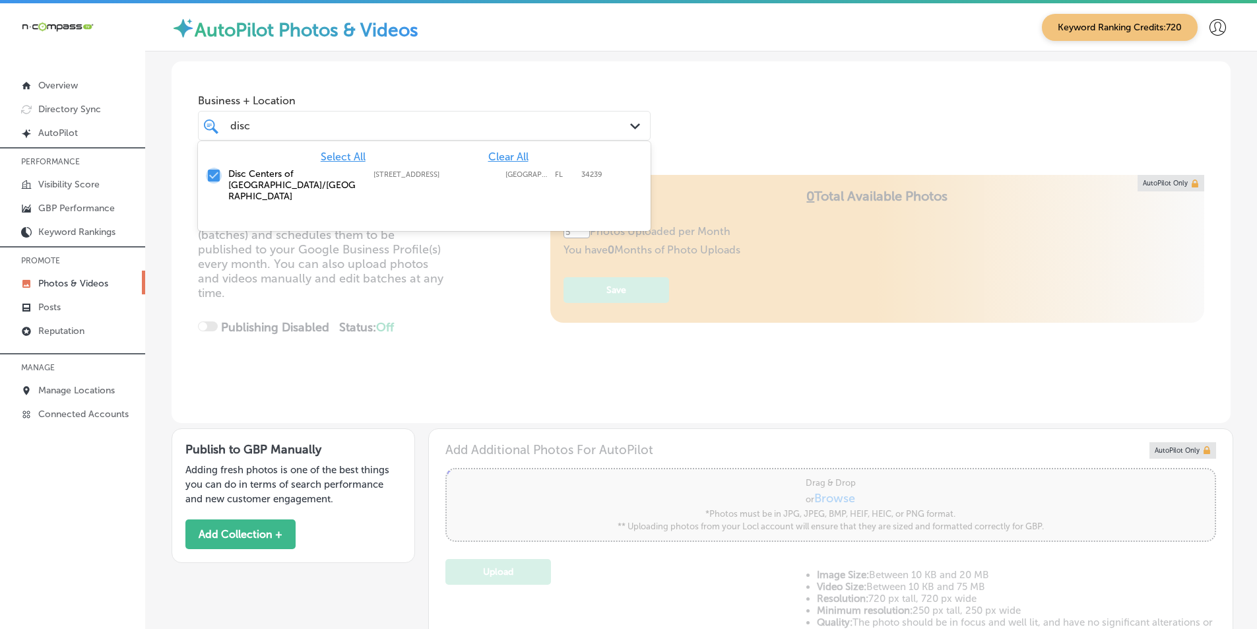
click at [214, 174] on input "checkbox" at bounding box center [214, 176] width 16 height 16
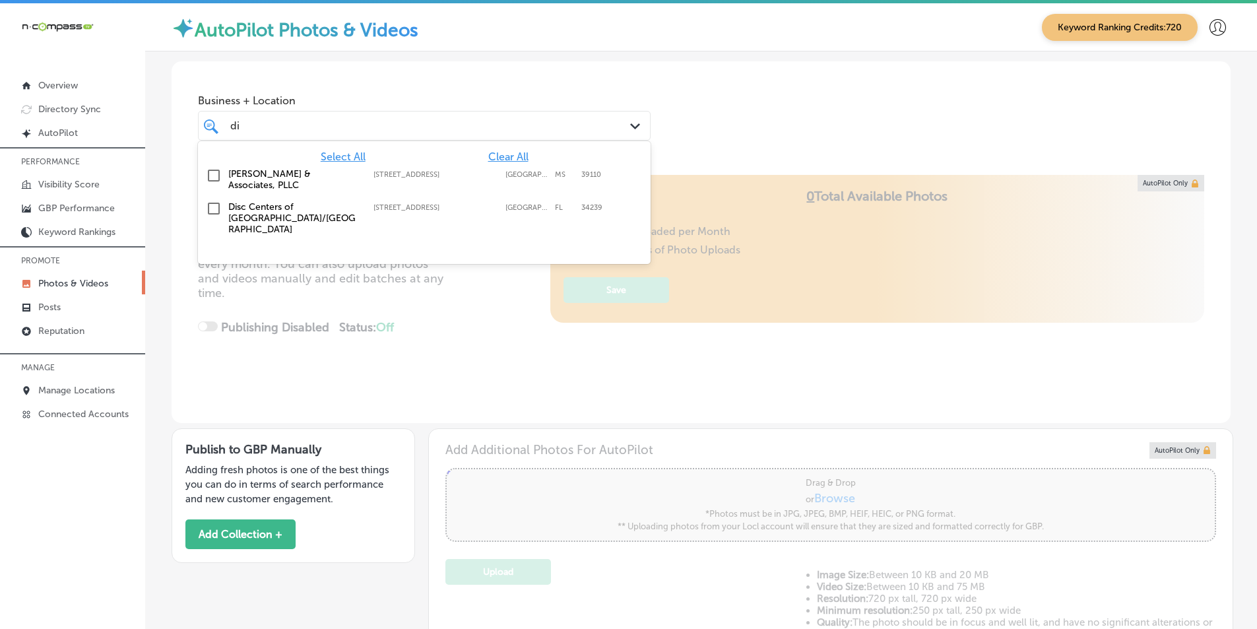
type input "d"
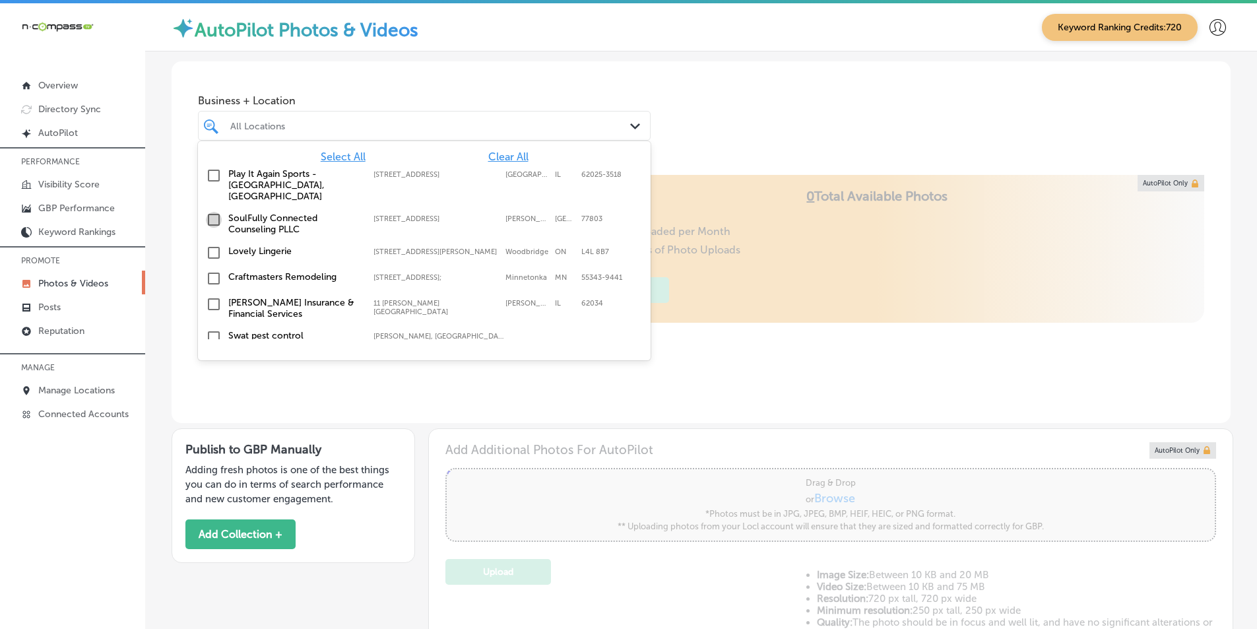
click at [212, 212] on input "checkbox" at bounding box center [214, 220] width 16 height 16
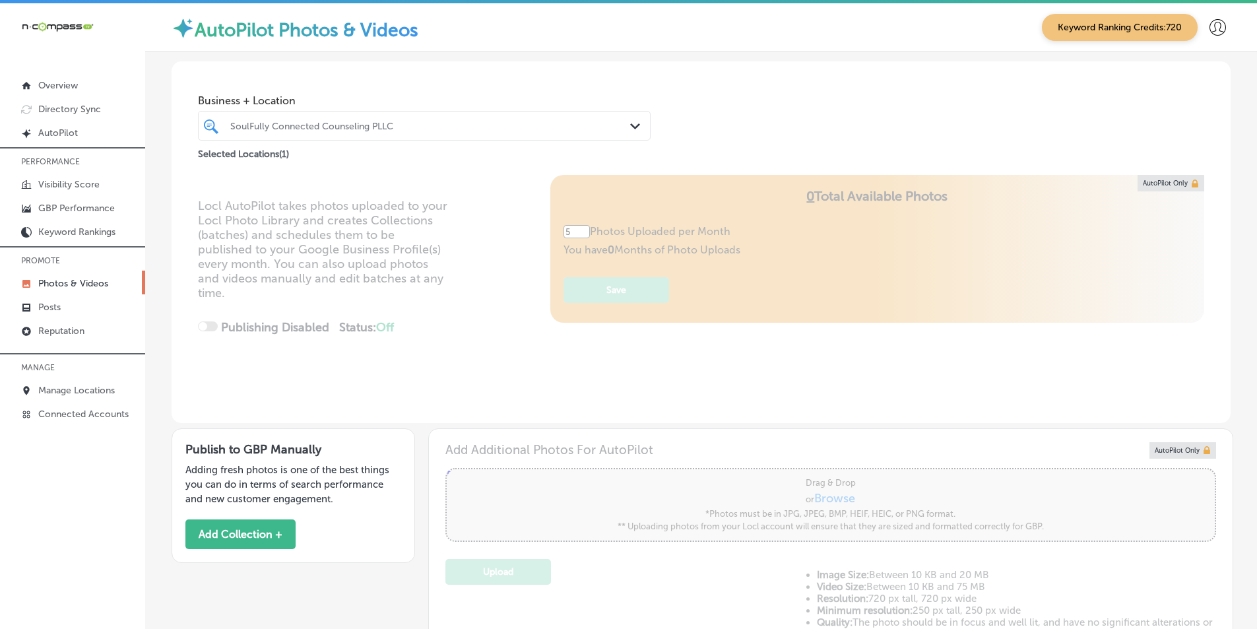
click at [408, 378] on div "Locl AutoPilot takes photos uploaded to your Locl Photo Library and creates Col…" at bounding box center [701, 299] width 1059 height 248
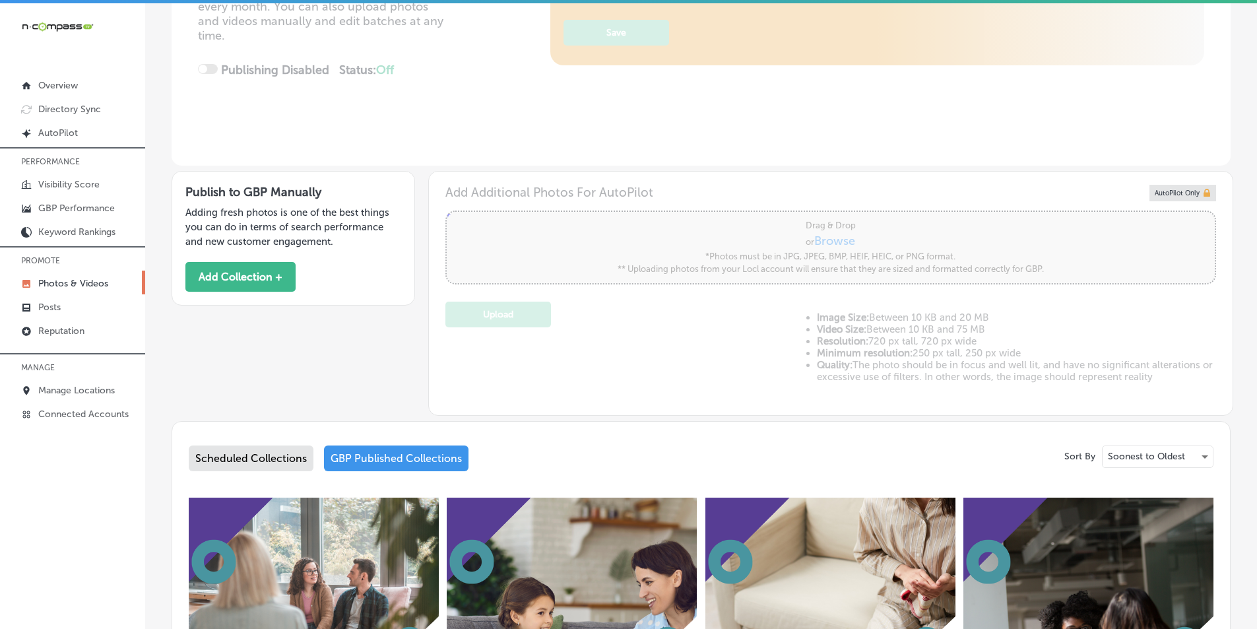
scroll to position [272, 0]
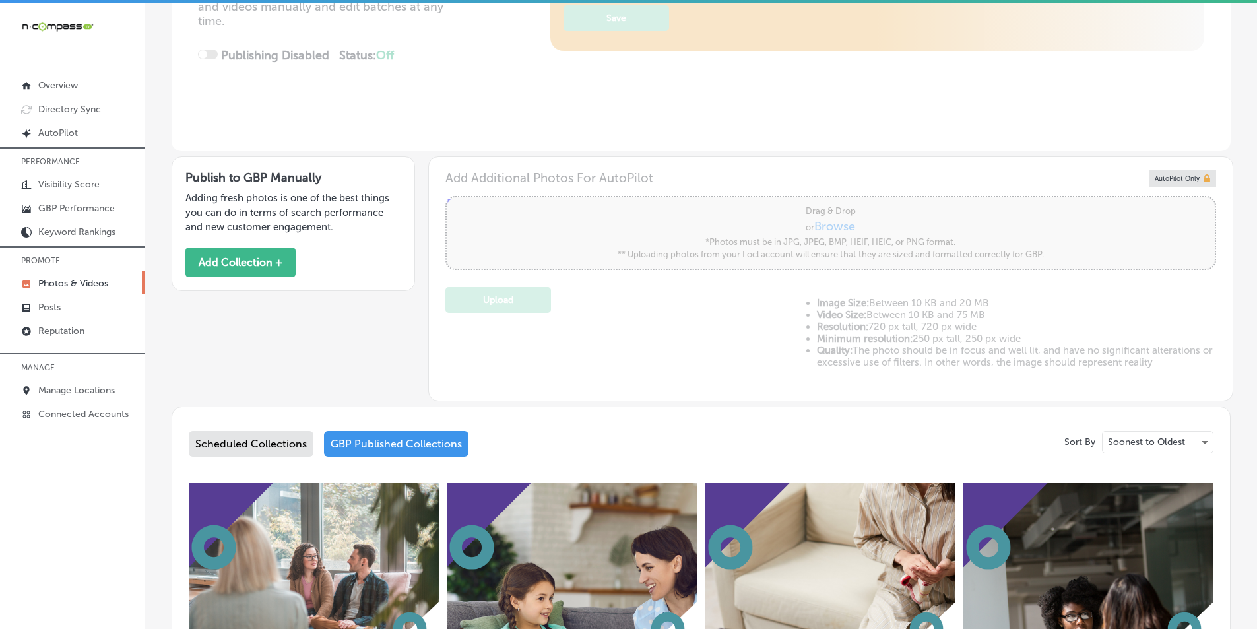
click at [369, 438] on div "GBP Published Collections" at bounding box center [396, 444] width 144 height 26
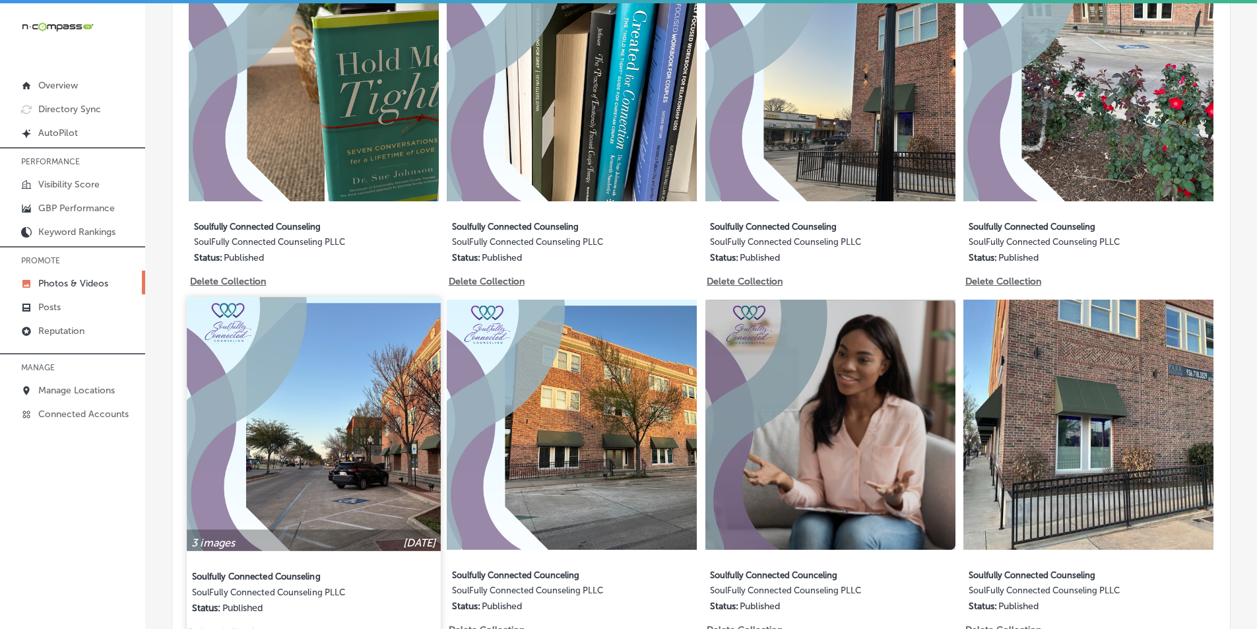
scroll to position [1525, 0]
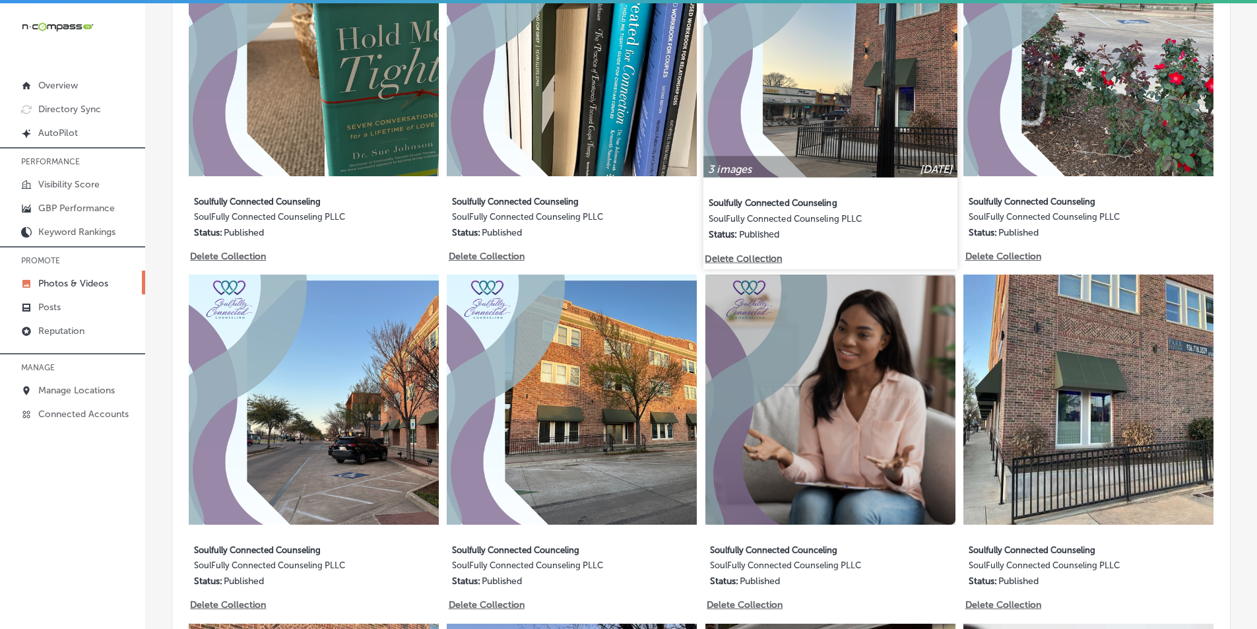
click at [817, 84] on img at bounding box center [829, 49] width 253 height 253
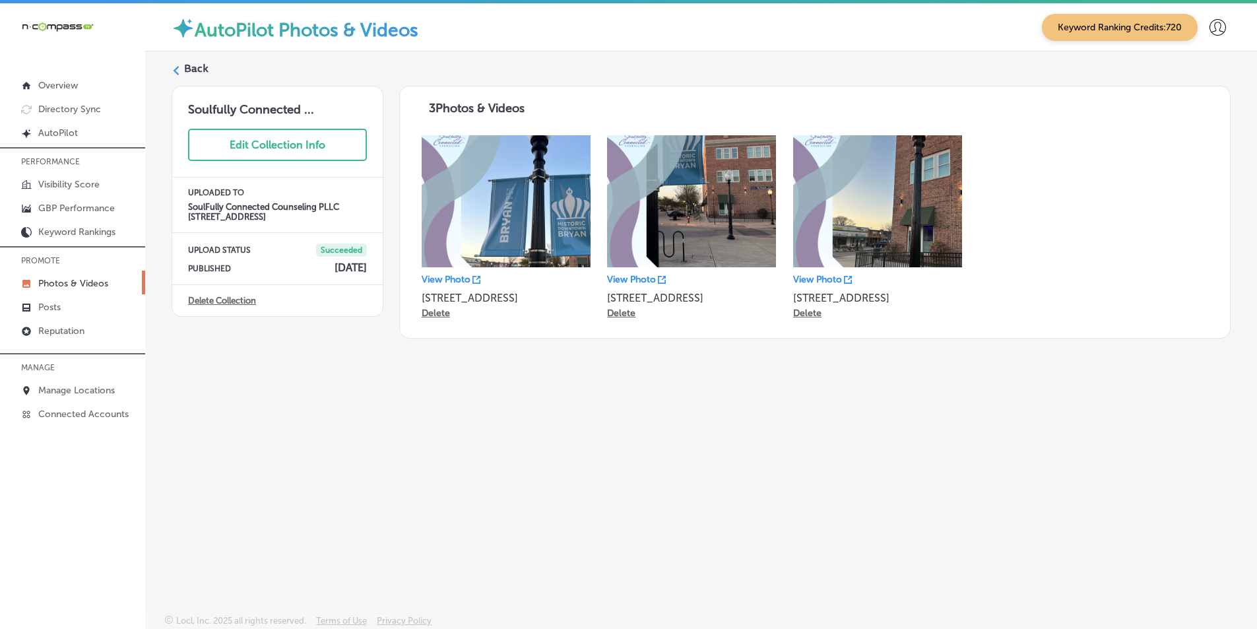
click at [184, 69] on label "Back" at bounding box center [196, 68] width 24 height 15
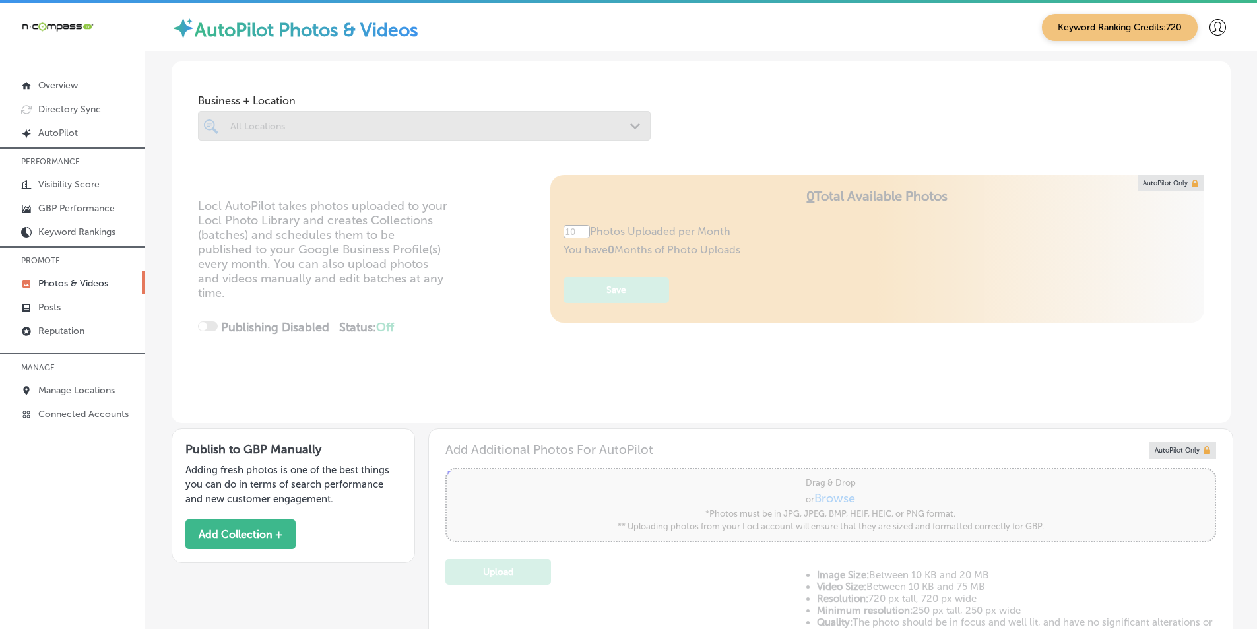
type input "5"
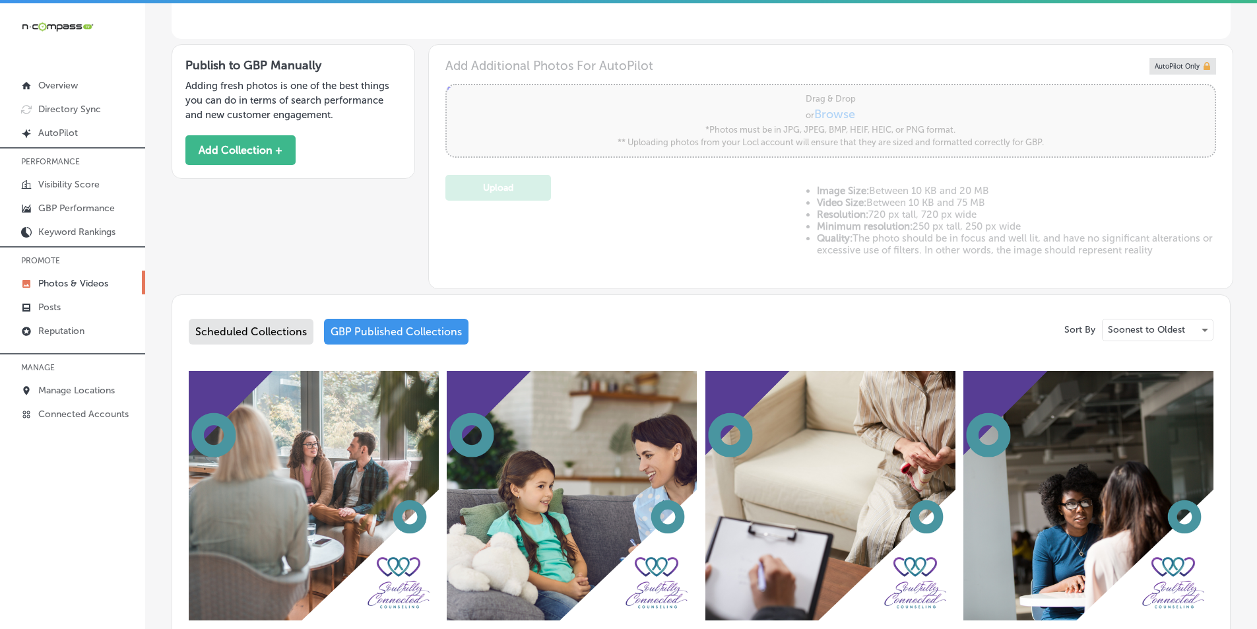
scroll to position [396, 0]
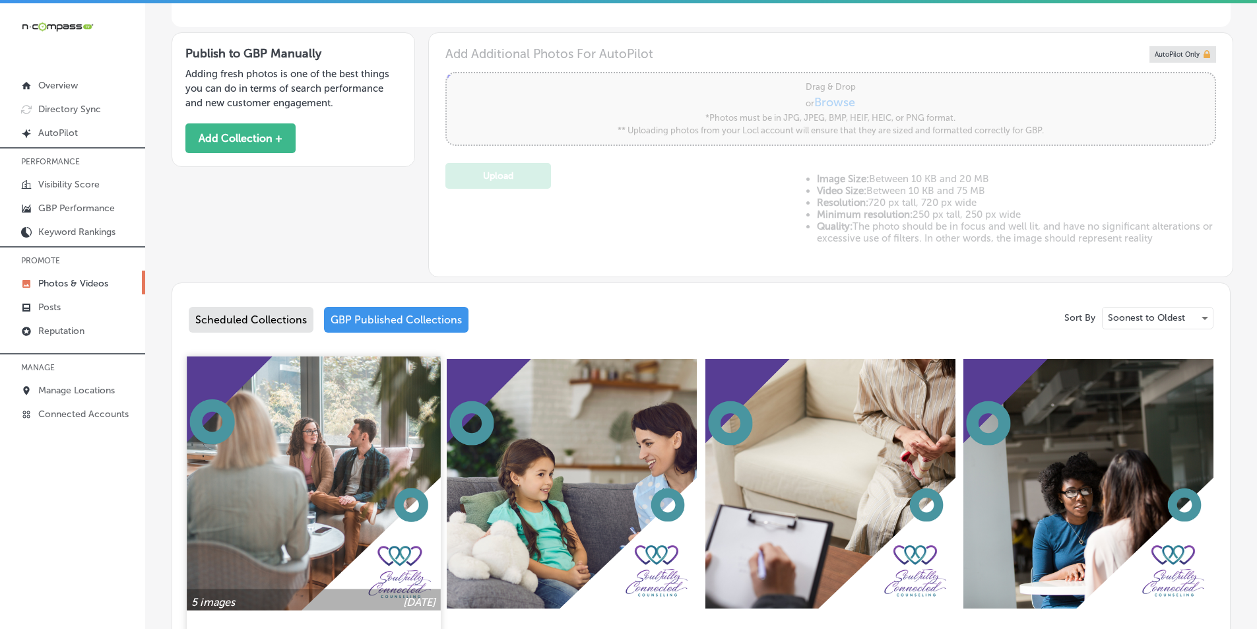
click at [319, 459] on img at bounding box center [313, 482] width 253 height 253
